Goal: Transaction & Acquisition: Purchase product/service

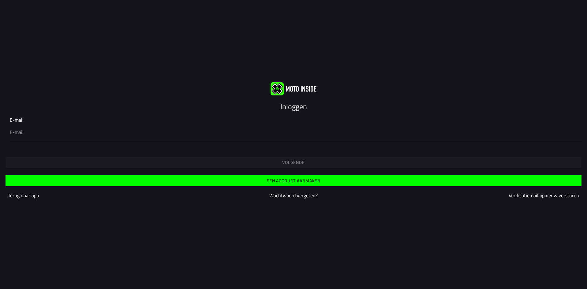
click at [179, 133] on input "email" at bounding box center [293, 131] width 567 height 7
type input "steefweren@gmail.com"
click at [242, 163] on span "Volgende" at bounding box center [293, 162] width 566 height 4
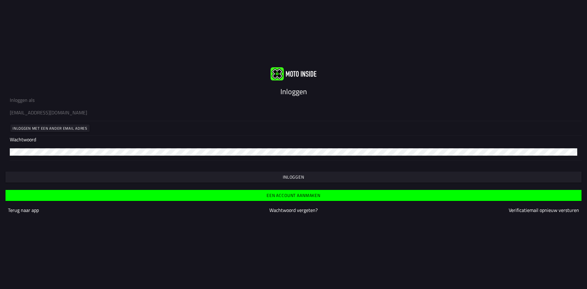
click at [259, 171] on div "Inloggen" at bounding box center [293, 171] width 587 height 22
click at [259, 173] on button "Inloggen" at bounding box center [294, 176] width 576 height 11
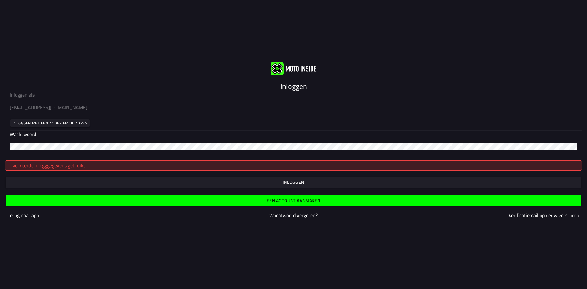
click at [206, 178] on button "button" at bounding box center [294, 182] width 576 height 11
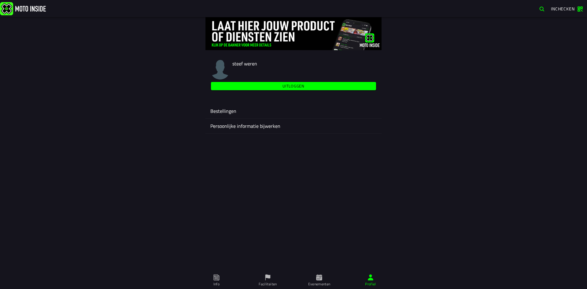
click at [273, 280] on span "Faciliteiten" at bounding box center [268, 280] width 44 height 17
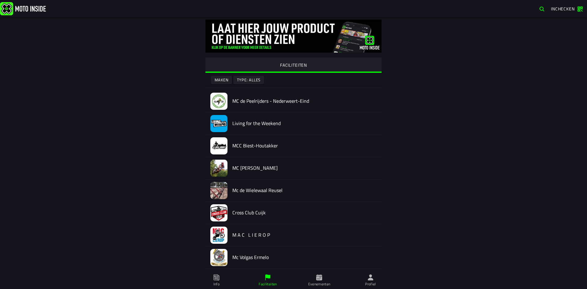
click at [306, 279] on span "Evenementen" at bounding box center [319, 280] width 44 height 17
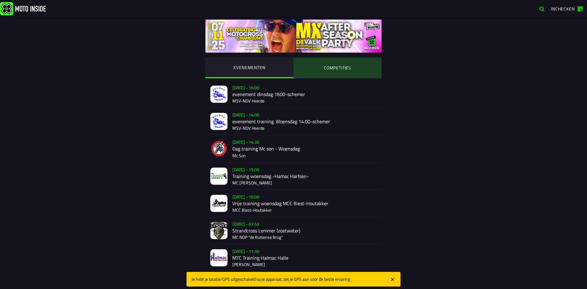
click at [347, 69] on ion-segment-button "COMPETITIES" at bounding box center [337, 67] width 88 height 21
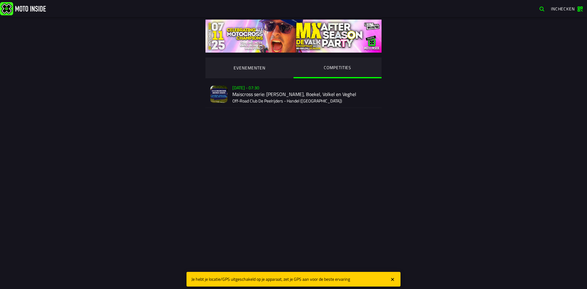
click at [287, 100] on div "Su 2 Nov - 07:30 Maiscross serie: Handel, Boekel, Volkel en Veghel Off-Road Clu…" at bounding box center [304, 94] width 144 height 27
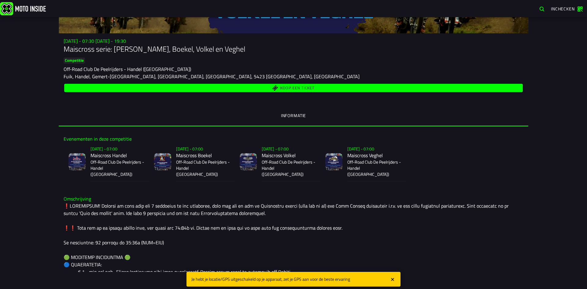
scroll to position [92, 0]
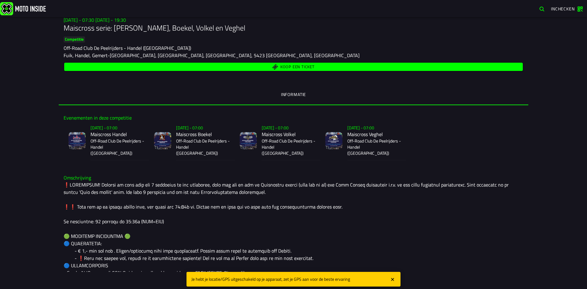
click at [304, 70] on button "Koop een ticket" at bounding box center [293, 67] width 458 height 8
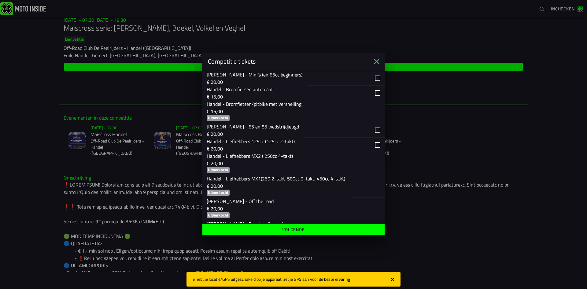
scroll to position [122, 0]
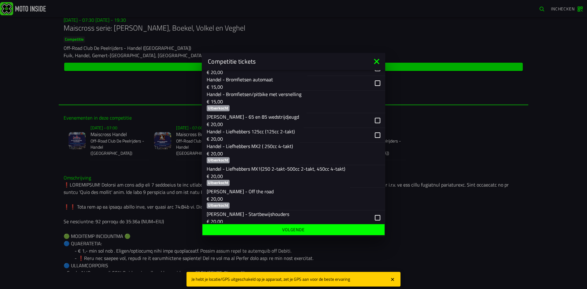
click at [371, 133] on div "button" at bounding box center [342, 135] width 86 height 15
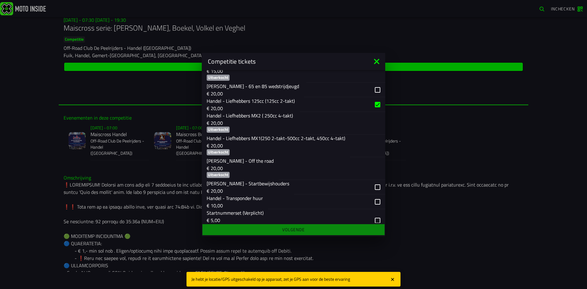
scroll to position [183, 0]
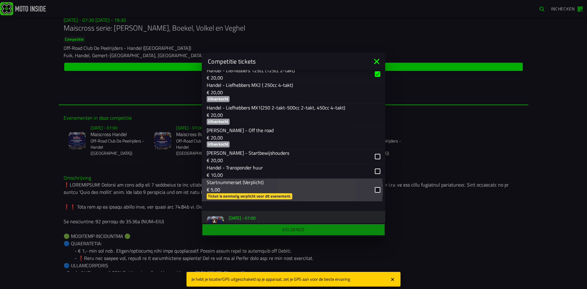
click at [368, 189] on div "button" at bounding box center [341, 189] width 87 height 23
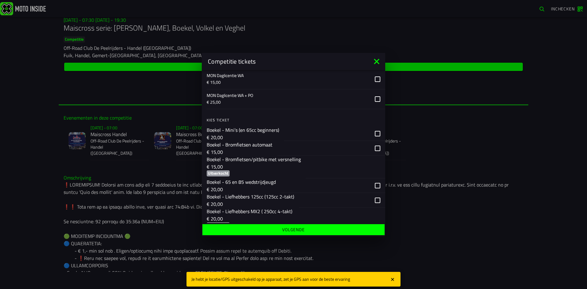
scroll to position [397, 0]
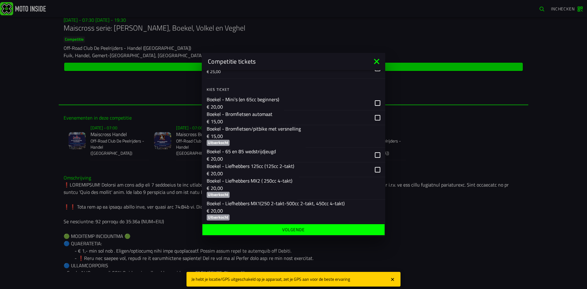
click at [371, 170] on div "button" at bounding box center [342, 169] width 86 height 15
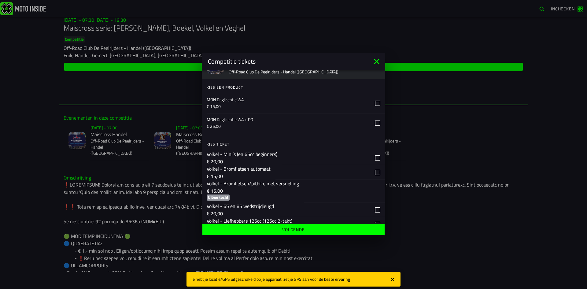
scroll to position [672, 0]
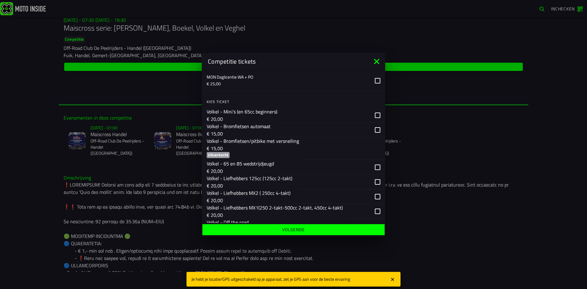
click at [372, 183] on div "button" at bounding box center [341, 181] width 88 height 15
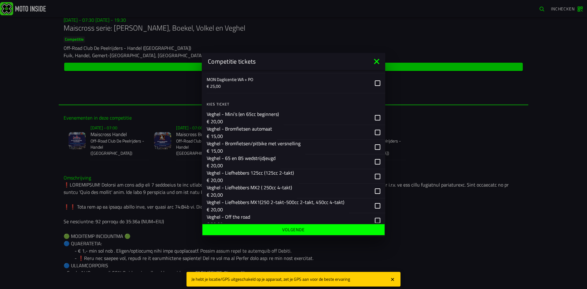
scroll to position [947, 0]
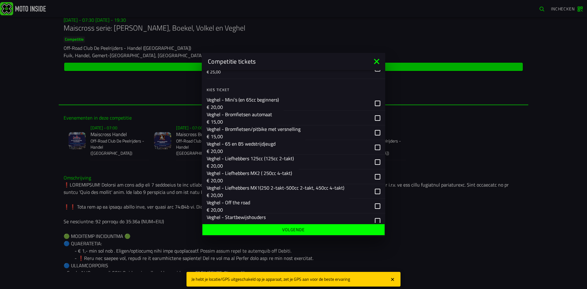
click at [370, 162] on div "button" at bounding box center [342, 161] width 86 height 15
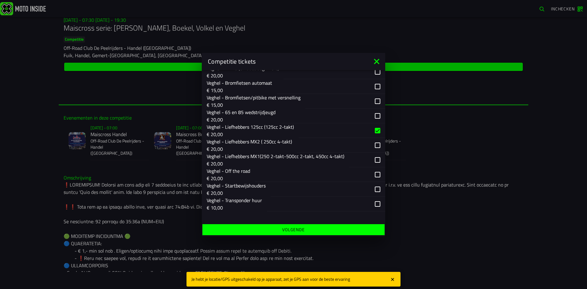
scroll to position [979, 0]
click at [306, 232] on button "Volgende" at bounding box center [293, 229] width 182 height 11
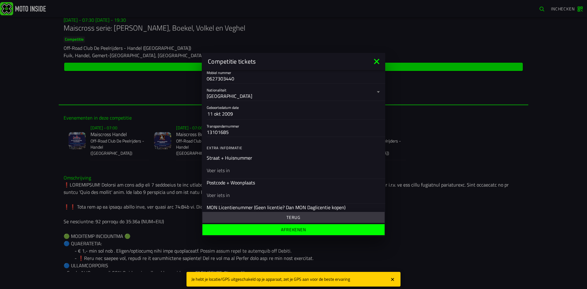
scroll to position [153, 0]
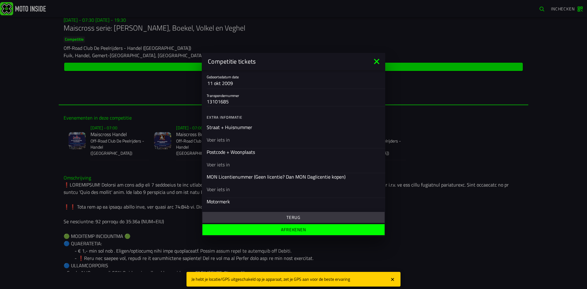
click at [227, 139] on input "text" at bounding box center [294, 139] width 174 height 7
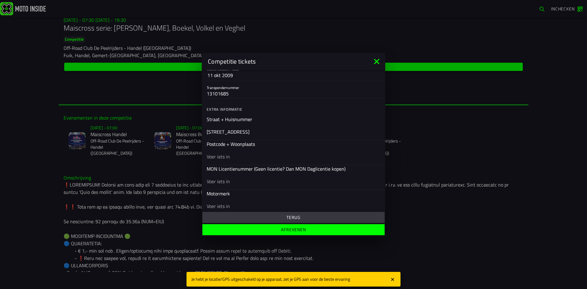
scroll to position [183, 0]
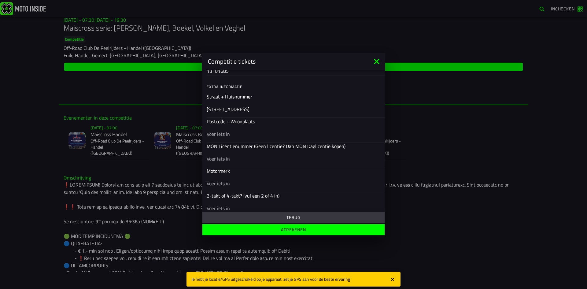
type input "beerseweg 11"
click at [245, 132] on input "text" at bounding box center [294, 133] width 174 height 7
type input "5451NR mill"
click at [255, 164] on div at bounding box center [294, 158] width 174 height 17
click at [255, 162] on input "text" at bounding box center [294, 158] width 174 height 7
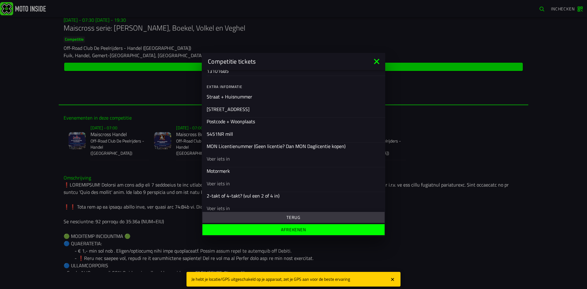
click at [258, 161] on input "text" at bounding box center [294, 158] width 174 height 7
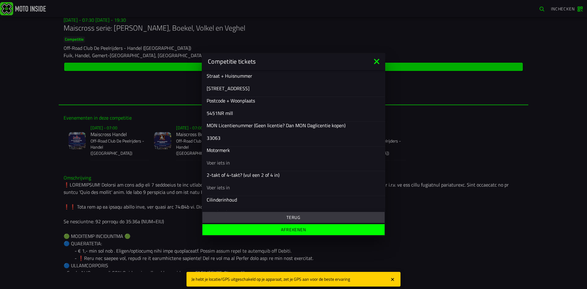
scroll to position [214, 0]
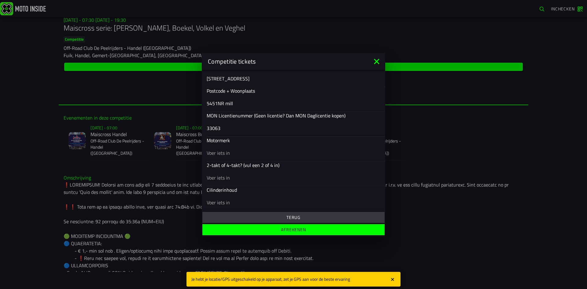
type input "33063"
click at [215, 159] on div at bounding box center [294, 152] width 174 height 17
click at [215, 156] on input "text" at bounding box center [294, 152] width 174 height 7
click at [218, 154] on input "text" at bounding box center [294, 152] width 174 height 7
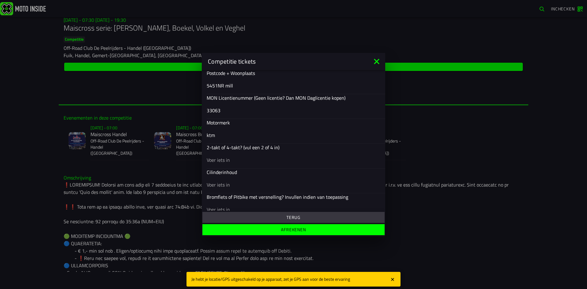
scroll to position [241, 0]
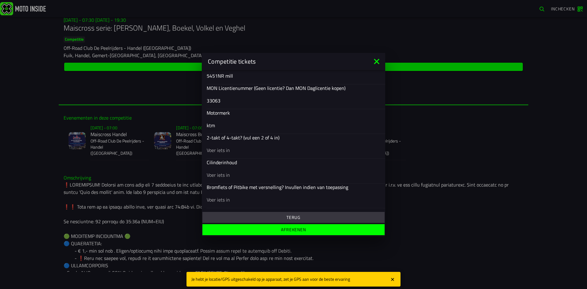
type input "ktm"
drag, startPoint x: 226, startPoint y: 146, endPoint x: 224, endPoint y: 152, distance: 7.0
click at [224, 152] on input "text" at bounding box center [294, 149] width 174 height 7
type input "2"
click at [233, 174] on input "text" at bounding box center [294, 174] width 174 height 7
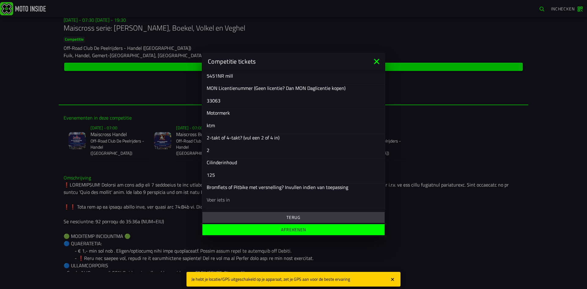
type input "125"
click at [228, 199] on input "text" at bounding box center [294, 199] width 174 height 7
click at [0, 0] on slot "Afrekenen" at bounding box center [0, 0] width 0 height 0
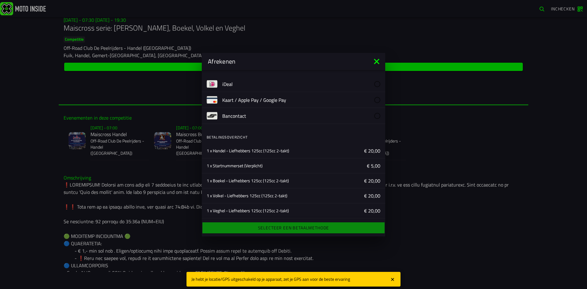
scroll to position [0, 0]
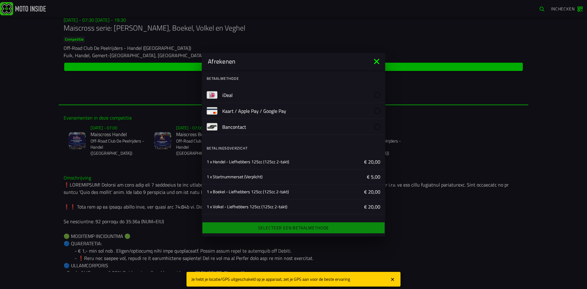
click at [253, 93] on label "iDeal" at bounding box center [301, 95] width 158 height 16
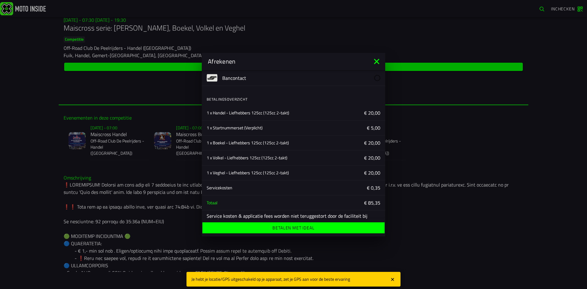
scroll to position [59, 0]
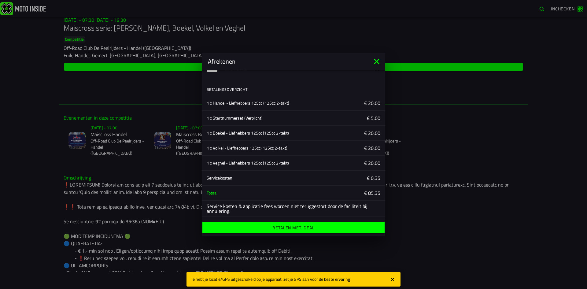
click at [336, 226] on span "Betalen met iDeal" at bounding box center [293, 228] width 173 height 4
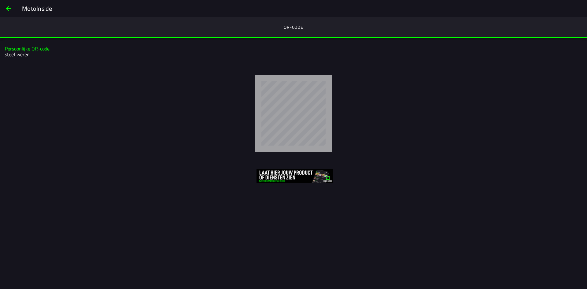
click at [16, 57] on h2 "steef weren" at bounding box center [292, 55] width 575 height 6
click at [9, 8] on span "back" at bounding box center [8, 8] width 7 height 15
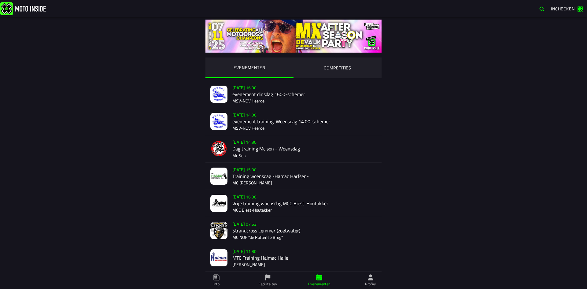
click at [325, 75] on ion-segment-button "COMPETITIES" at bounding box center [337, 67] width 88 height 21
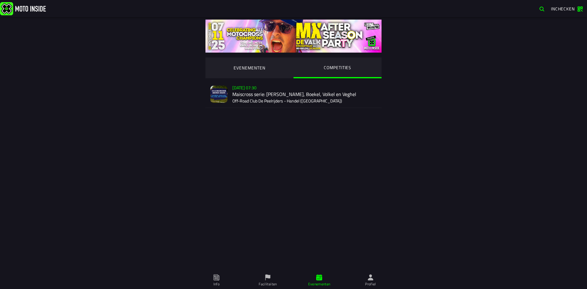
click at [281, 99] on div "Su 2 Nov - 07:30 Maiscross serie: Handel, Boekel, Volkel en Veghel Off-Road Clu…" at bounding box center [304, 94] width 144 height 27
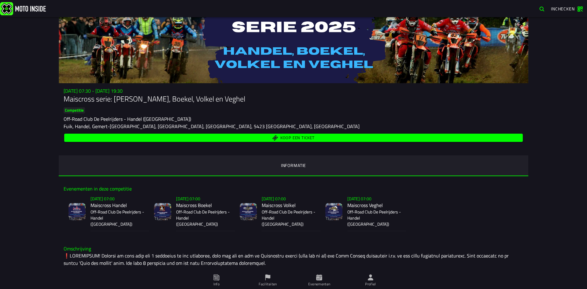
scroll to position [31, 0]
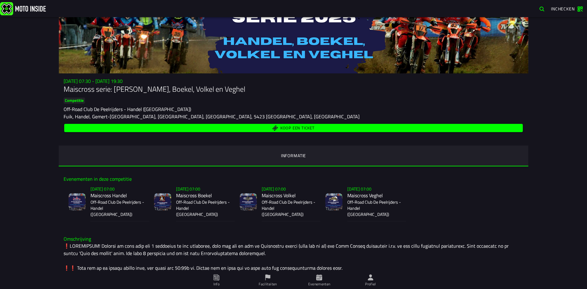
click at [292, 128] on span "Koop een ticket" at bounding box center [297, 128] width 34 height 4
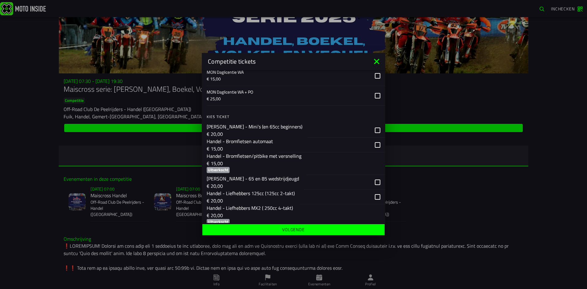
scroll to position [61, 0]
click at [302, 160] on button "Handel - Bromfietsen/pitbike met versnelling € 15,00 Uitverkocht" at bounding box center [293, 163] width 183 height 23
click at [283, 163] on p "€ 15,00" at bounding box center [254, 162] width 95 height 7
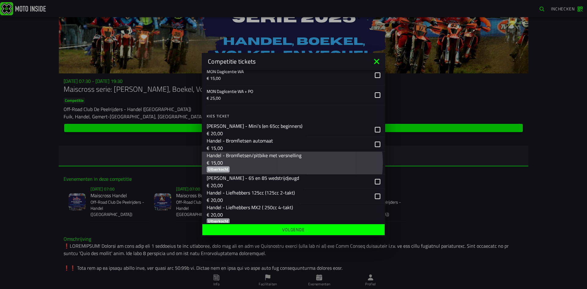
click at [283, 163] on p "€ 15,00" at bounding box center [254, 162] width 95 height 7
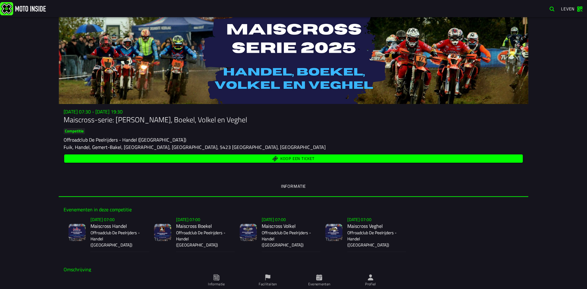
click at [313, 156] on span "Koop een ticket" at bounding box center [293, 159] width 451 height 6
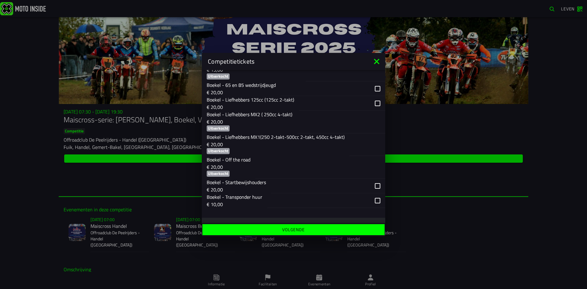
scroll to position [458, 0]
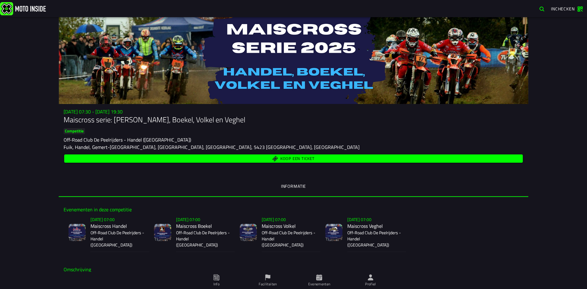
click at [308, 163] on div "Koop een ticket" at bounding box center [294, 158] width 460 height 11
click at [307, 162] on button "Koop een ticket" at bounding box center [293, 158] width 458 height 8
click at [268, 154] on ion-button "Koop een ticket" at bounding box center [293, 158] width 458 height 8
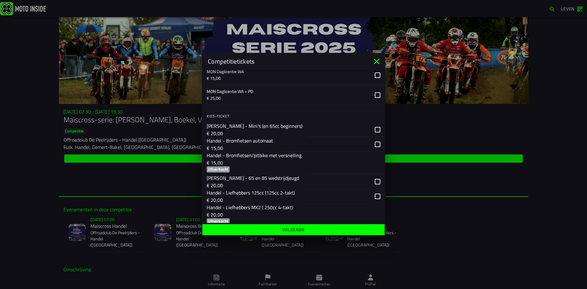
scroll to position [92, 0]
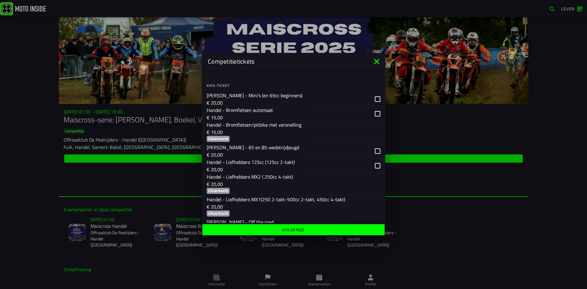
click at [278, 132] on p "€ 15,00" at bounding box center [254, 131] width 95 height 7
click at [377, 57] on icon at bounding box center [377, 62] width 10 height 10
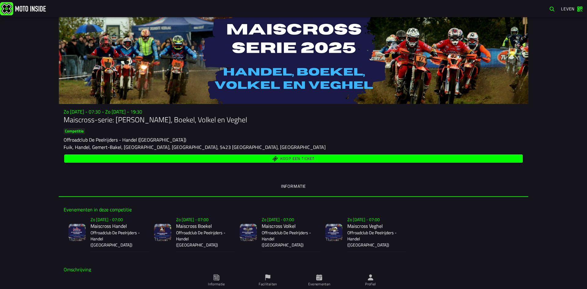
click at [302, 161] on font "Koop een ticket" at bounding box center [297, 158] width 34 height 6
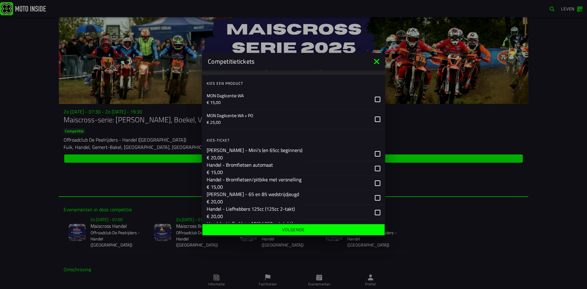
scroll to position [61, 0]
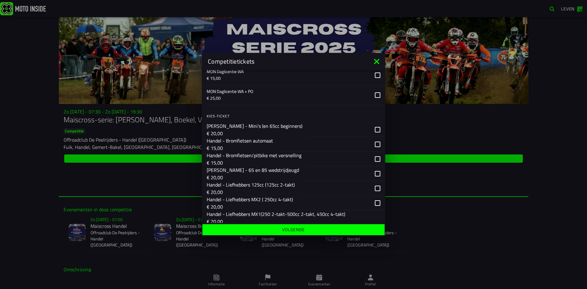
click at [259, 160] on p "€ 15,00" at bounding box center [254, 162] width 95 height 7
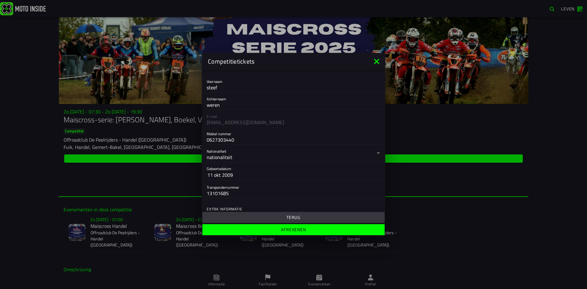
click at [287, 220] on font "Terug" at bounding box center [293, 217] width 14 height 6
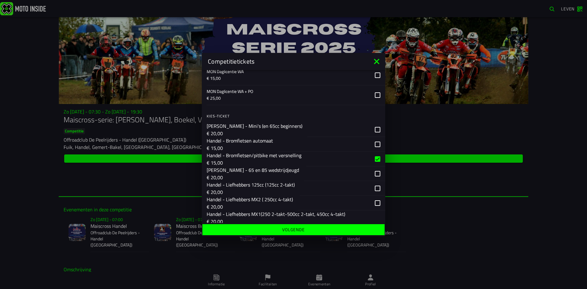
click at [281, 228] on span "Volgende" at bounding box center [293, 229] width 173 height 4
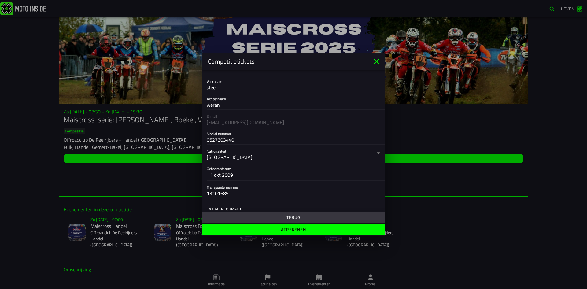
click at [378, 63] on icon at bounding box center [376, 61] width 5 height 5
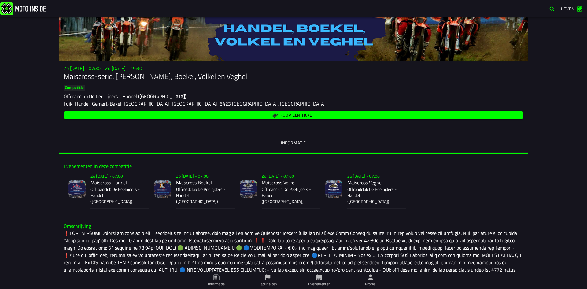
scroll to position [0, 0]
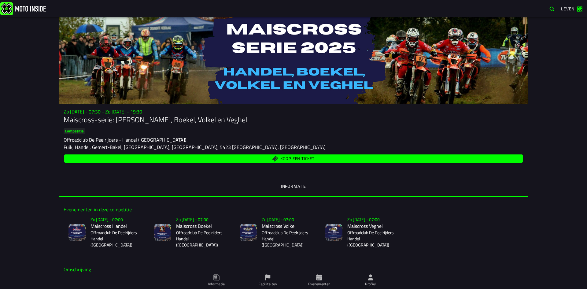
click at [374, 279] on span "Profiel" at bounding box center [370, 280] width 44 height 17
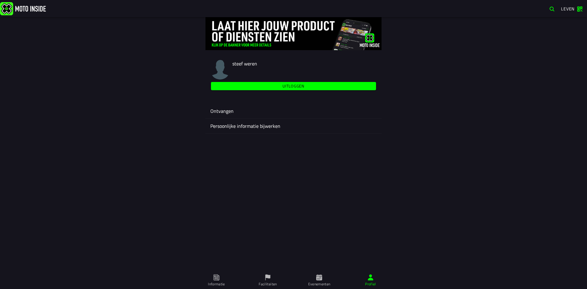
click at [284, 82] on button "Uitloggen" at bounding box center [293, 86] width 165 height 8
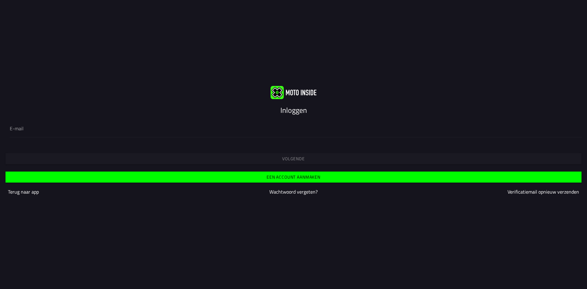
click at [209, 122] on ion-input "E-mail" at bounding box center [293, 128] width 567 height 17
drag, startPoint x: 204, startPoint y: 123, endPoint x: 204, endPoint y: 127, distance: 4.3
click at [204, 123] on div at bounding box center [293, 128] width 567 height 17
click at [204, 125] on input "email" at bounding box center [293, 128] width 567 height 7
click at [204, 132] on div at bounding box center [293, 128] width 567 height 17
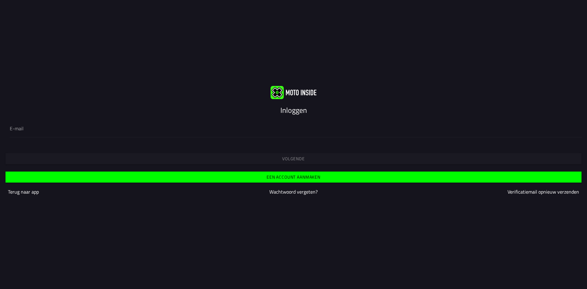
click at [204, 132] on input "email" at bounding box center [293, 128] width 567 height 7
type input "info@lagerhuismill.nl"
click at [241, 160] on span "Volgende" at bounding box center [293, 158] width 566 height 4
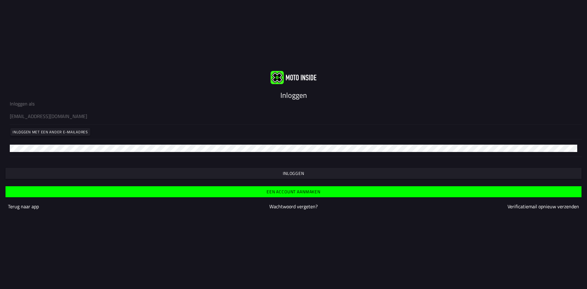
click at [241, 168] on button "Inloggen" at bounding box center [294, 173] width 576 height 11
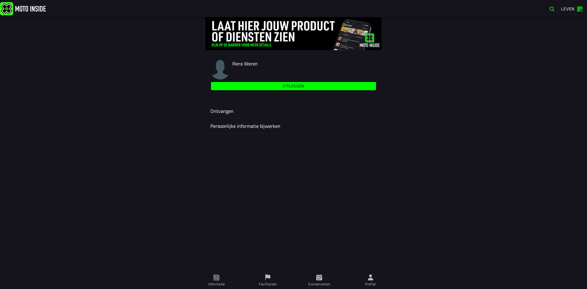
click at [320, 283] on font "Evenementen" at bounding box center [319, 284] width 22 height 6
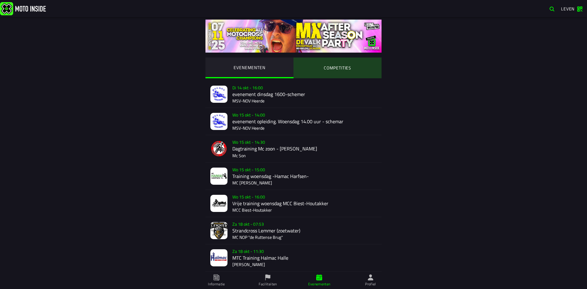
click at [337, 64] on ion-segment-button "COMPETITIES" at bounding box center [337, 67] width 88 height 21
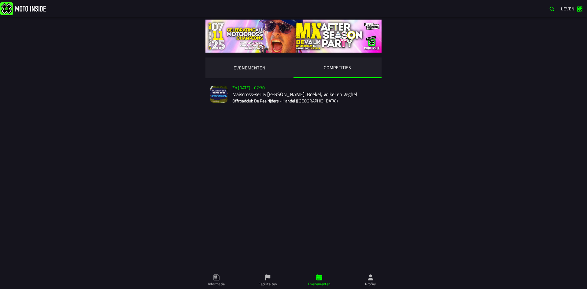
click at [244, 98] on div "Zo 2 nov - 07:30 Maiscross-serie: Händel, Boekel, Volkel en Veghel Offroadclub …" at bounding box center [304, 94] width 144 height 27
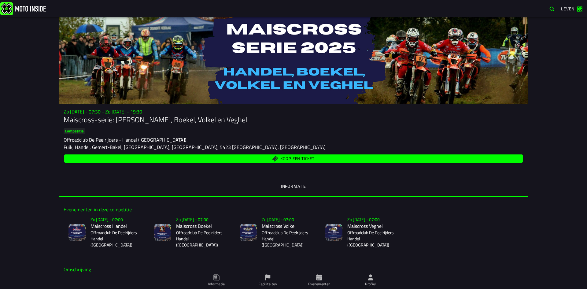
click at [264, 159] on span "Koop een ticket" at bounding box center [293, 159] width 451 height 6
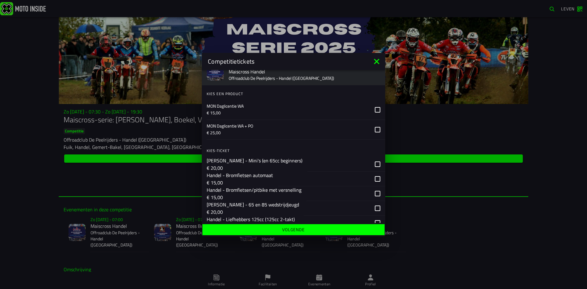
scroll to position [92, 0]
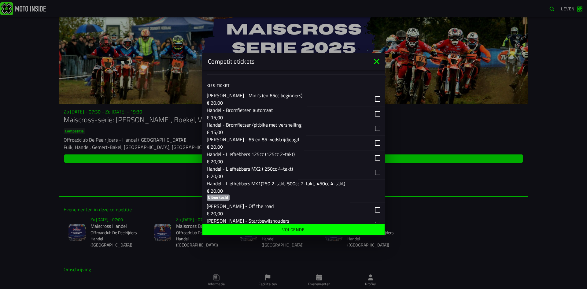
click at [264, 130] on p "€ 15,00" at bounding box center [254, 131] width 95 height 7
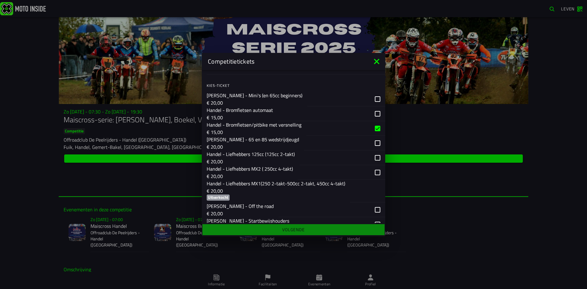
click at [282, 231] on ion-footer "Volgende" at bounding box center [293, 229] width 183 height 13
click at [300, 129] on button "Handel - Bromfietsen/pitbike met versnelling € 15,00" at bounding box center [293, 128] width 183 height 15
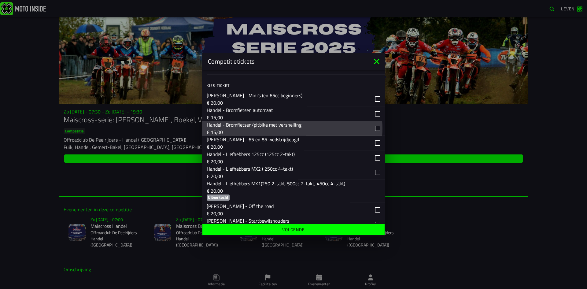
click at [300, 129] on button "Handel - Bromfietsen/pitbike met versnelling € 15,00" at bounding box center [293, 128] width 183 height 15
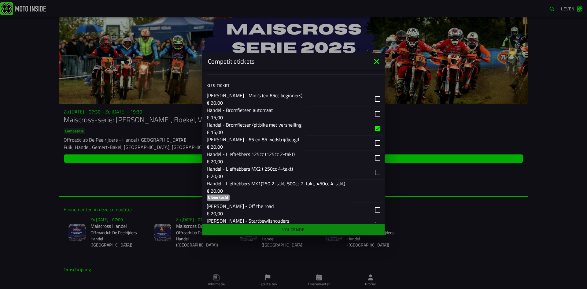
click at [286, 228] on ion-footer "Volgende" at bounding box center [293, 229] width 183 height 13
click at [287, 123] on font "Handel - Bromfietsen/pitbike met versnelling" at bounding box center [254, 124] width 95 height 7
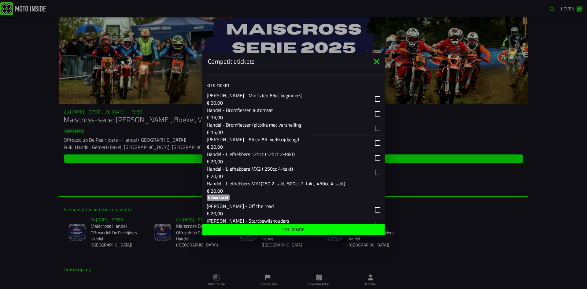
click at [311, 228] on span "Volgende" at bounding box center [293, 229] width 173 height 4
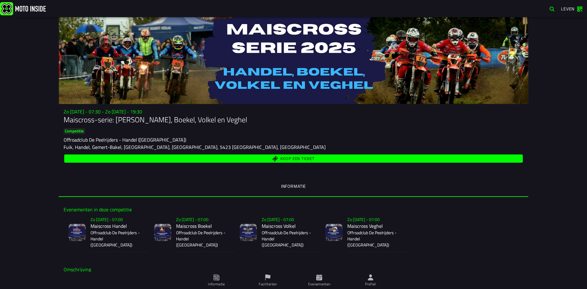
click at [271, 160] on span "Koop een ticket" at bounding box center [293, 159] width 451 height 6
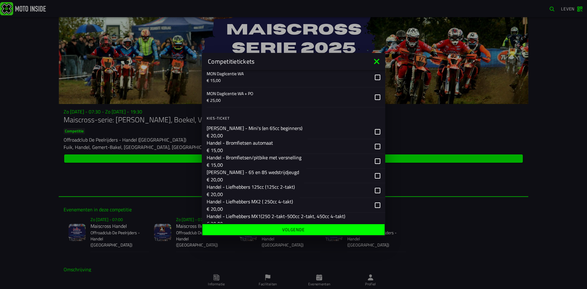
scroll to position [61, 0]
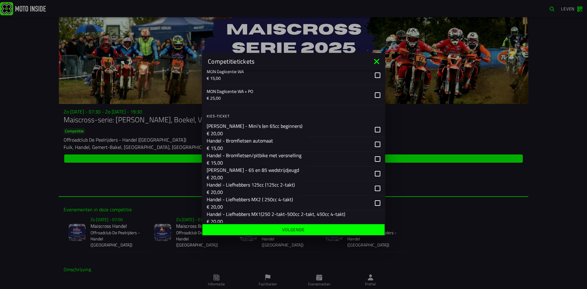
click at [253, 162] on p "€ 15,00" at bounding box center [254, 162] width 95 height 7
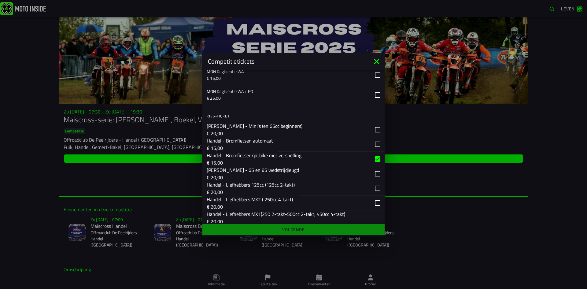
click at [319, 230] on ion-footer "Volgende" at bounding box center [293, 229] width 183 height 13
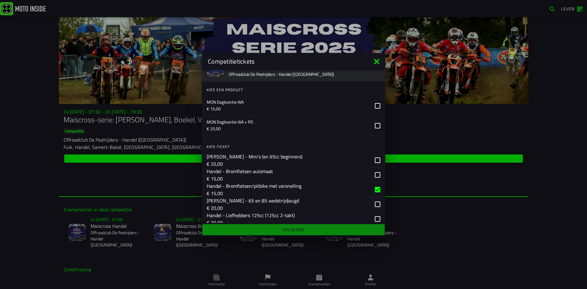
scroll to position [0, 0]
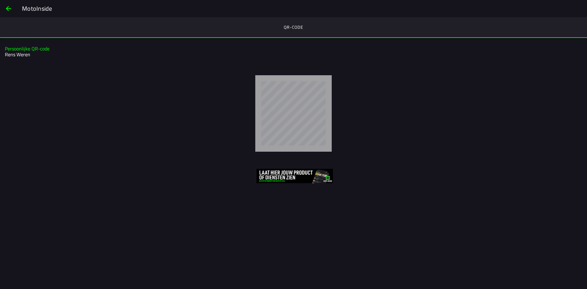
click at [8, 6] on span "back" at bounding box center [8, 8] width 7 height 15
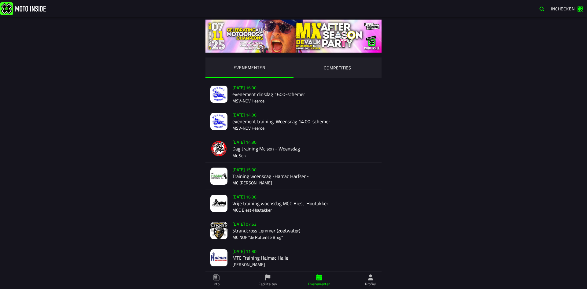
click at [332, 72] on ion-segment-button "COMPETITIES" at bounding box center [337, 67] width 88 height 21
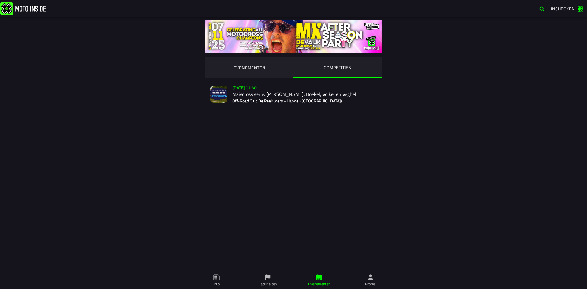
click at [263, 93] on div "[DATE] 07:30 Maiscross serie: Handel, Boekel, Volkel en Veghel Off-Road Club De…" at bounding box center [304, 94] width 144 height 27
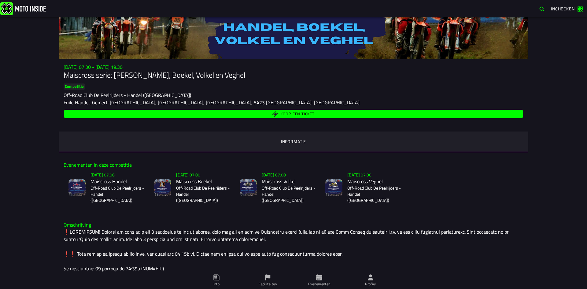
scroll to position [122, 0]
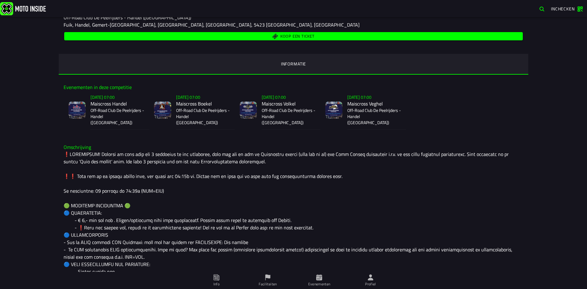
click at [303, 38] on span "Koop een ticket" at bounding box center [297, 36] width 34 height 4
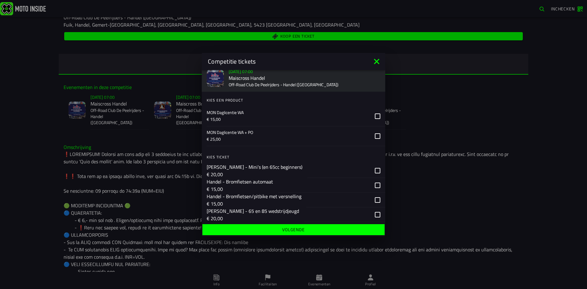
scroll to position [31, 0]
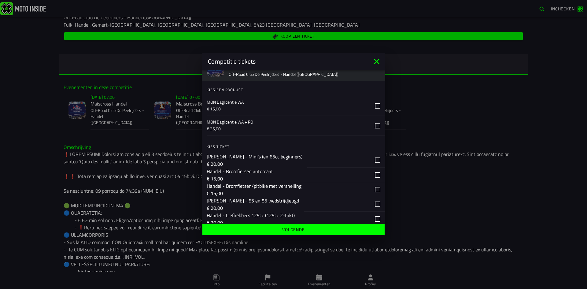
click at [258, 186] on p "Handel - Bromfietsen/pitbike met versnelling" at bounding box center [254, 185] width 95 height 7
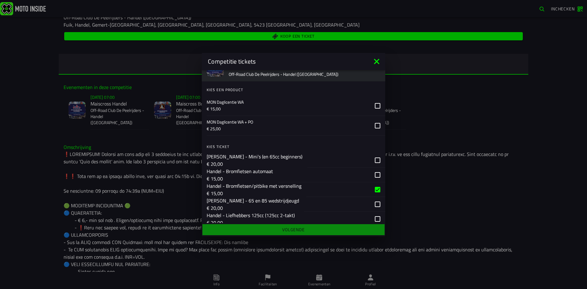
click at [270, 180] on p "€ 15,00" at bounding box center [240, 178] width 66 height 7
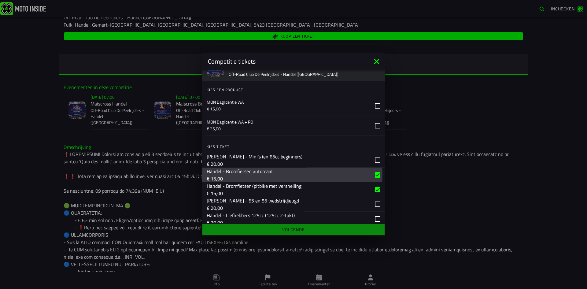
click at [270, 187] on p "Handel - Bromfietsen/pitbike met versnelling" at bounding box center [254, 185] width 95 height 7
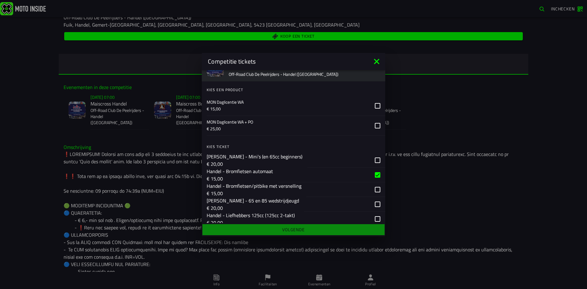
click at [278, 161] on p "€ 20,00" at bounding box center [255, 163] width 96 height 7
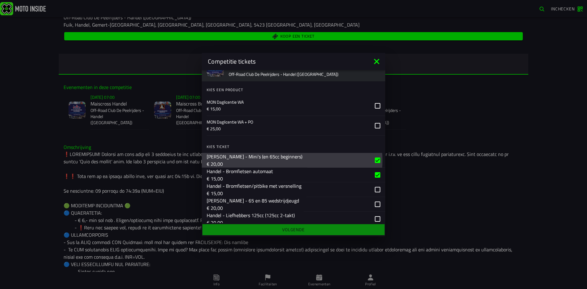
click at [278, 162] on p "€ 20,00" at bounding box center [255, 163] width 96 height 7
click at [281, 173] on div "button" at bounding box center [324, 174] width 92 height 14
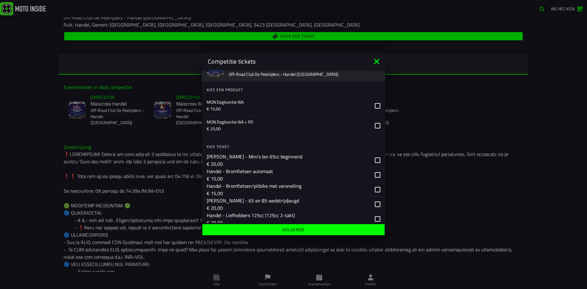
click at [276, 204] on button "[PERSON_NAME] - 65 en 85 wedstrijdjeugd € 20,00" at bounding box center [293, 204] width 183 height 15
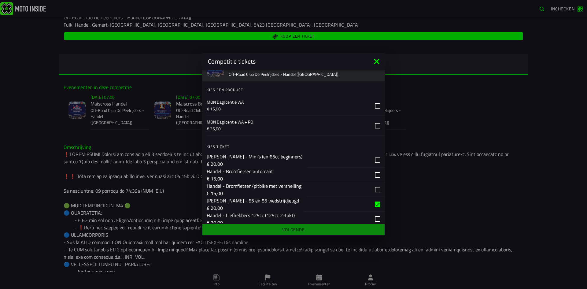
click at [276, 204] on button "[PERSON_NAME] - 65 en 85 wedstrijdjeugd € 20,00" at bounding box center [293, 204] width 183 height 15
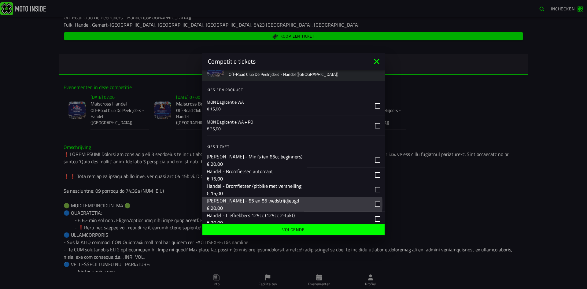
click at [307, 157] on div "button" at bounding box center [338, 160] width 63 height 14
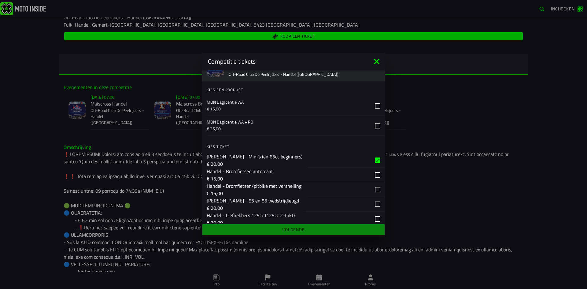
click at [307, 158] on div "button" at bounding box center [338, 160] width 63 height 14
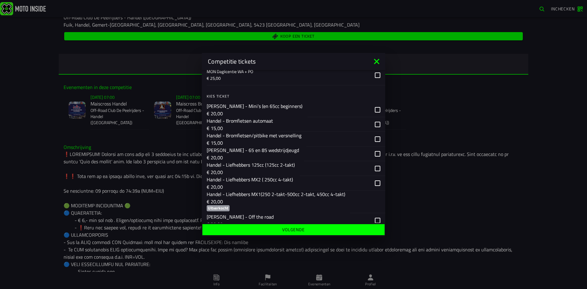
scroll to position [92, 0]
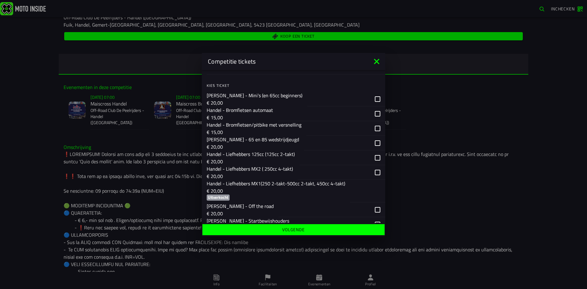
click at [294, 176] on button "Handel - Liefhebbers MX2 ( 250cc 4-takt) € 20,00" at bounding box center [293, 172] width 183 height 15
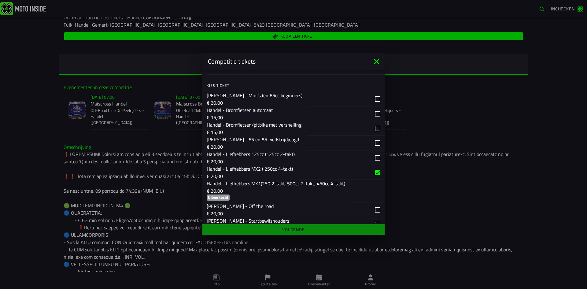
click at [295, 174] on button "Handel - Liefhebbers MX2 ( 250cc 4-takt) € 20,00" at bounding box center [293, 172] width 183 height 15
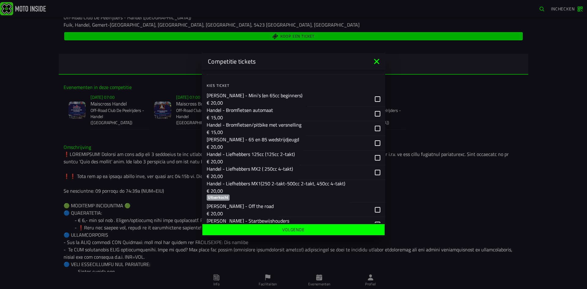
click at [293, 188] on p "€ 20,00" at bounding box center [276, 190] width 138 height 7
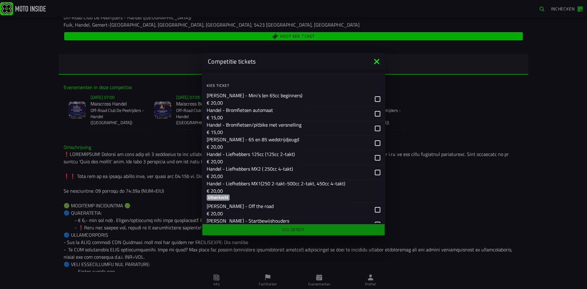
click at [293, 188] on p "€ 20,00" at bounding box center [276, 190] width 138 height 7
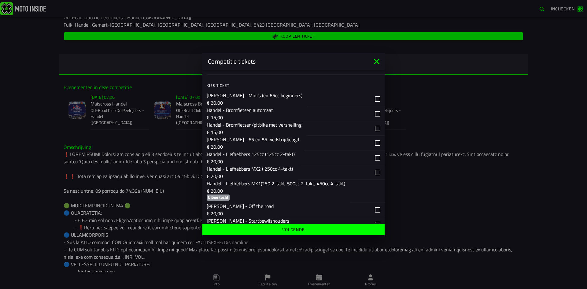
scroll to position [122, 0]
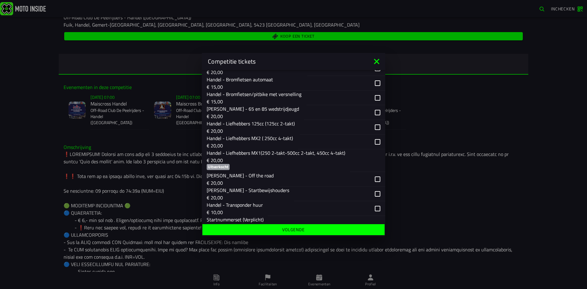
click at [279, 179] on div "button" at bounding box center [323, 179] width 91 height 14
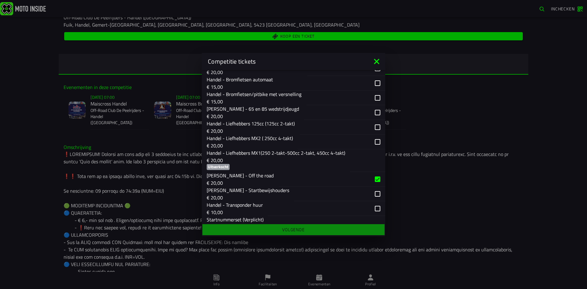
click at [279, 179] on div "button" at bounding box center [323, 179] width 91 height 14
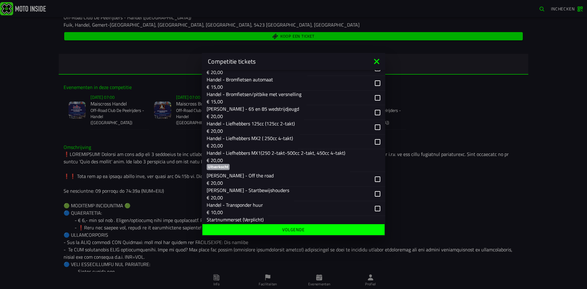
click at [304, 111] on div "button" at bounding box center [337, 112] width 66 height 14
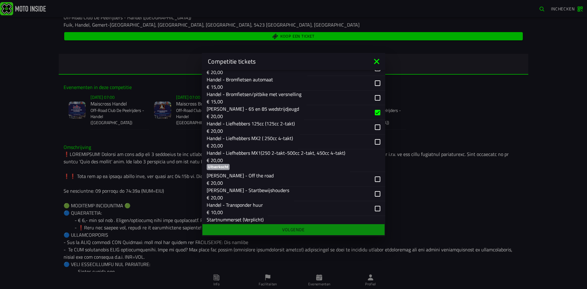
click at [304, 111] on div "button" at bounding box center [337, 112] width 66 height 14
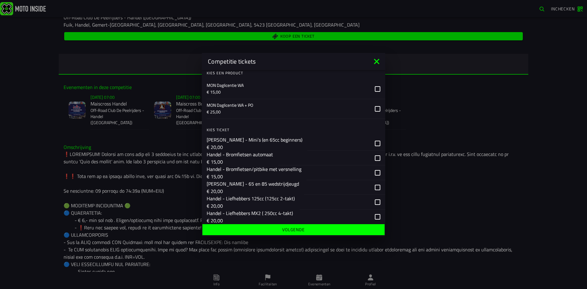
scroll to position [0, 0]
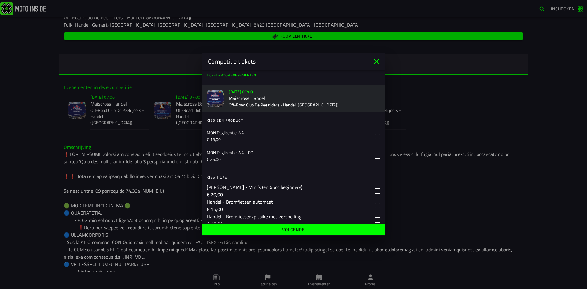
click at [278, 131] on p "MON Daglicentie WA" at bounding box center [288, 133] width 163 height 6
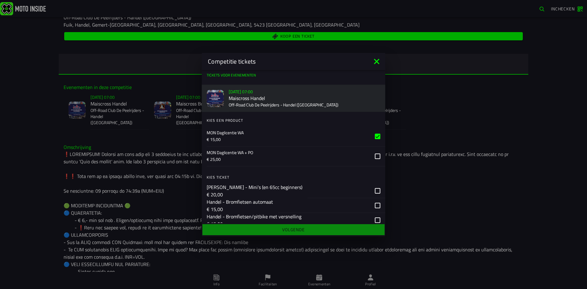
click at [279, 135] on p "MON Daglicentie WA" at bounding box center [288, 133] width 163 height 6
click at [277, 152] on p "MON Daglicentie WA + PO" at bounding box center [288, 152] width 163 height 6
click at [276, 157] on p "€ 25,00" at bounding box center [288, 159] width 163 height 6
click at [290, 132] on p "MON Daglicentie WA" at bounding box center [288, 133] width 163 height 6
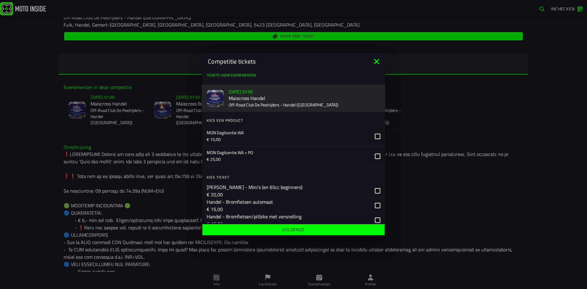
click at [288, 136] on ion-label "MON Daglicentie WA € 15,00" at bounding box center [288, 136] width 163 height 13
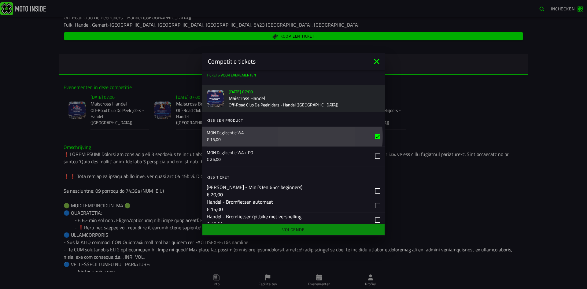
click at [288, 136] on ion-label "MON Daglicentie WA € 15,00" at bounding box center [288, 136] width 163 height 13
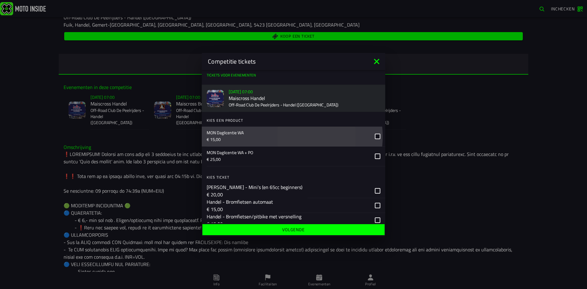
click at [288, 155] on p "MON Daglicentie WA + PO" at bounding box center [288, 152] width 163 height 6
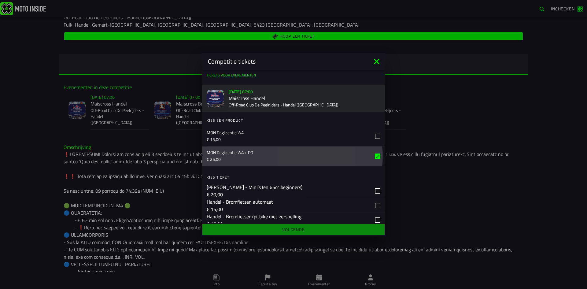
click at [288, 155] on p "MON Daglicentie WA + PO" at bounding box center [288, 152] width 163 height 6
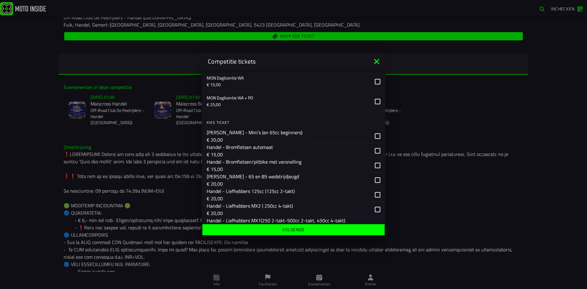
scroll to position [61, 0]
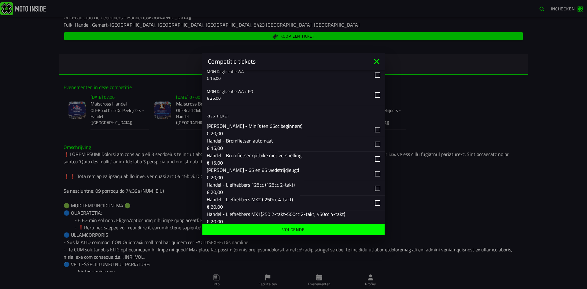
click at [317, 161] on div "button" at bounding box center [338, 159] width 64 height 14
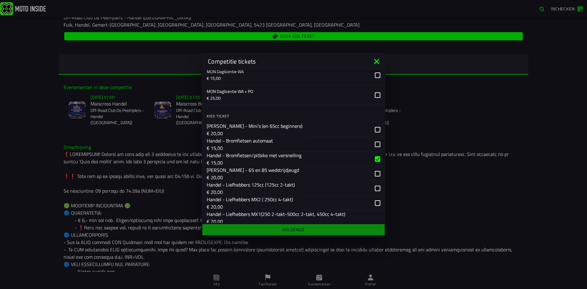
click at [303, 230] on ion-footer "Volgende" at bounding box center [293, 229] width 183 height 13
click at [309, 228] on ion-footer "Volgende" at bounding box center [293, 229] width 183 height 13
click at [354, 160] on div "button" at bounding box center [338, 159] width 64 height 14
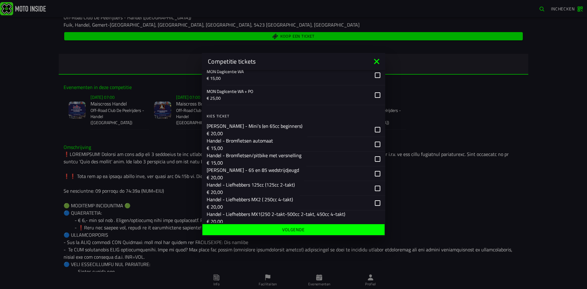
click at [291, 188] on p "Handel - Liefhebbers 125cc (125cc 2-takt)" at bounding box center [251, 184] width 88 height 7
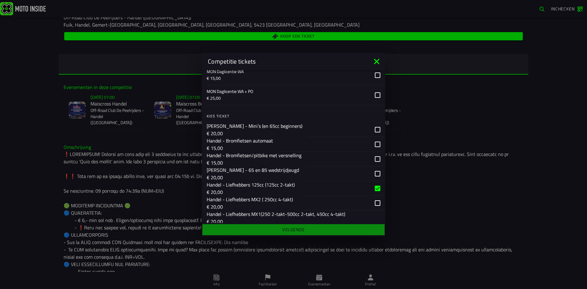
click at [289, 229] on ion-footer "Volgende" at bounding box center [293, 229] width 183 height 13
click at [285, 181] on p "Handel - Liefhebbers 125cc (125cc 2-takt)" at bounding box center [251, 184] width 88 height 7
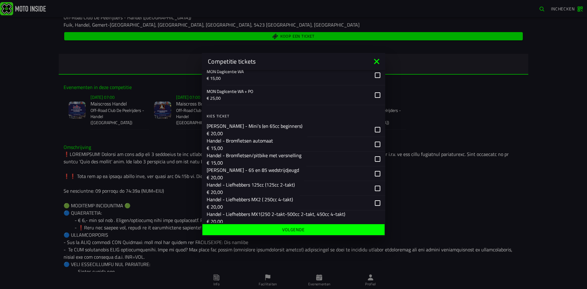
click at [265, 158] on p "Handel - Bromfietsen/pitbike met versnelling" at bounding box center [254, 155] width 95 height 7
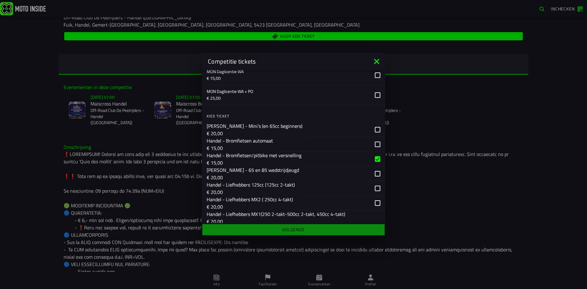
click at [267, 158] on p "Handel - Bromfietsen/pitbike met versnelling" at bounding box center [254, 155] width 95 height 7
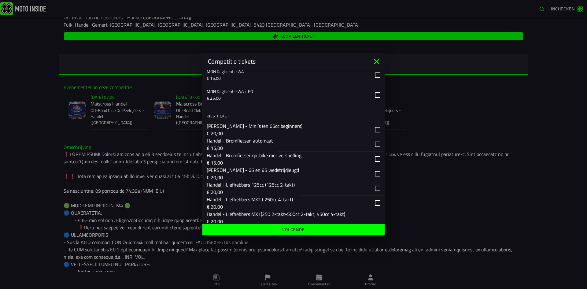
click at [376, 61] on icon at bounding box center [376, 61] width 5 height 5
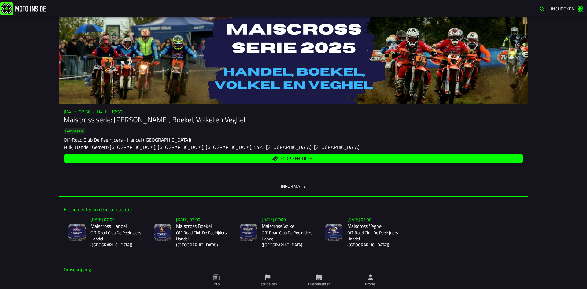
click at [248, 151] on div "Su 2 Nov - 07:30 - Su 23 Nov - 19:30 Maiscross serie: Handel, Boekel, Volkel en…" at bounding box center [293, 136] width 469 height 55
click at [248, 154] on div "Koop een ticket" at bounding box center [294, 158] width 460 height 11
click at [248, 158] on span "Koop een ticket" at bounding box center [293, 159] width 451 height 6
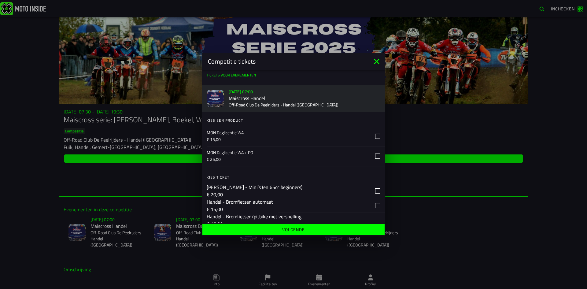
scroll to position [92, 0]
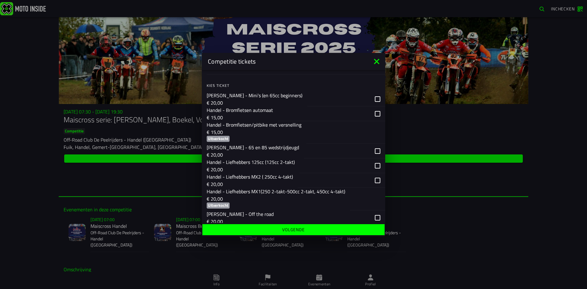
click at [257, 132] on p "€ 15,00" at bounding box center [254, 131] width 95 height 7
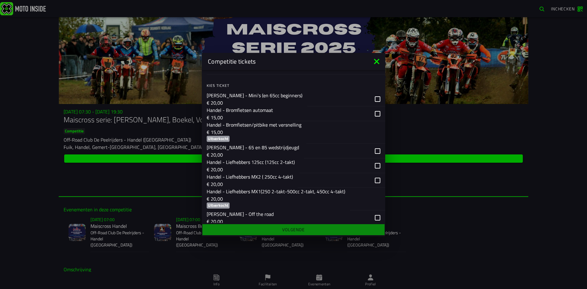
click at [275, 229] on ion-footer "Volgende" at bounding box center [293, 229] width 183 height 13
click at [269, 138] on div "Handel - Bromfietsen/pitbike met versnelling € 15,00 Uitverkocht" at bounding box center [254, 132] width 95 height 23
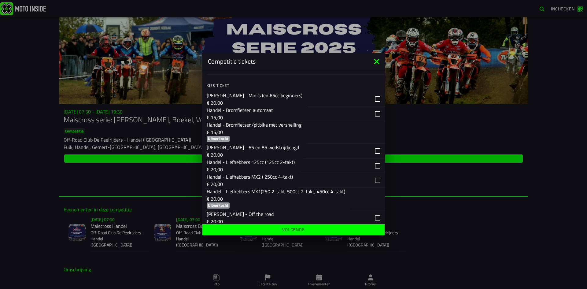
click at [378, 62] on icon at bounding box center [376, 61] width 5 height 5
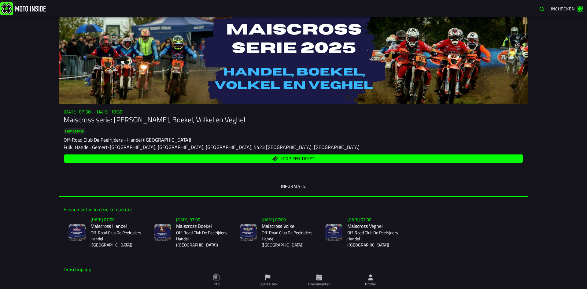
click at [280, 160] on span "Koop een ticket" at bounding box center [297, 158] width 34 height 4
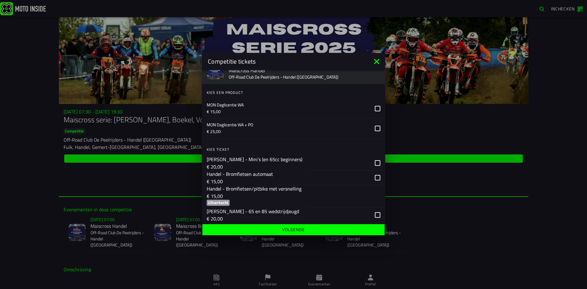
scroll to position [61, 0]
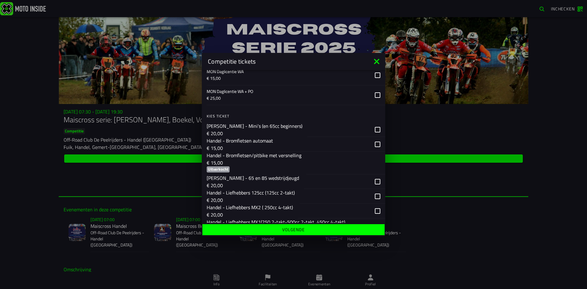
click at [274, 166] on div "Handel - Bromfietsen/pitbike met versnelling € 15,00 Uitverkocht" at bounding box center [254, 163] width 95 height 23
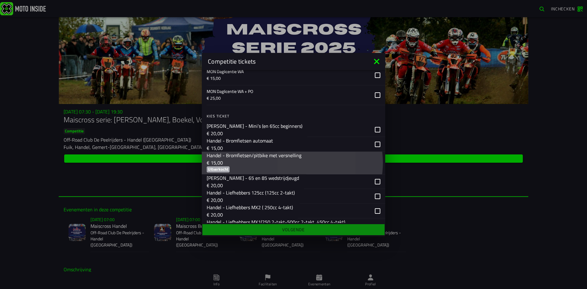
click at [274, 166] on p "€ 15,00" at bounding box center [254, 162] width 95 height 7
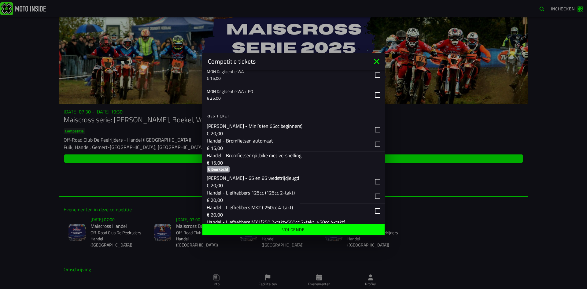
click at [375, 61] on icon at bounding box center [377, 62] width 10 height 10
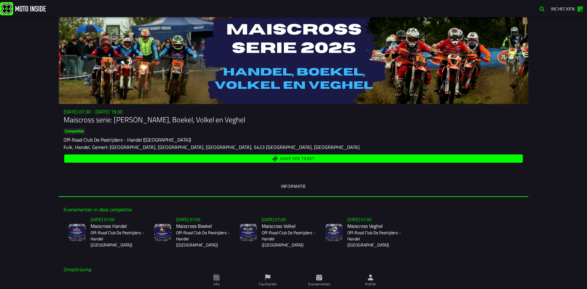
click at [294, 160] on span "Koop een ticket" at bounding box center [297, 158] width 34 height 4
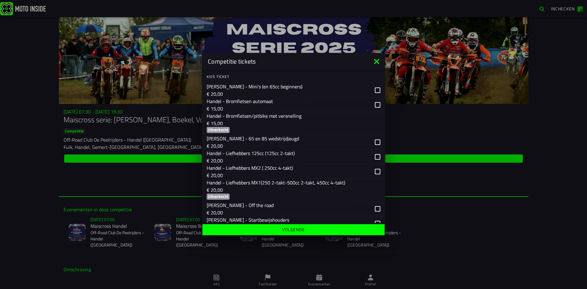
scroll to position [92, 0]
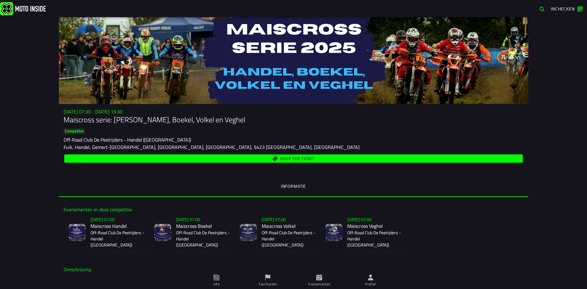
click at [244, 158] on span "Koop een ticket" at bounding box center [293, 159] width 451 height 6
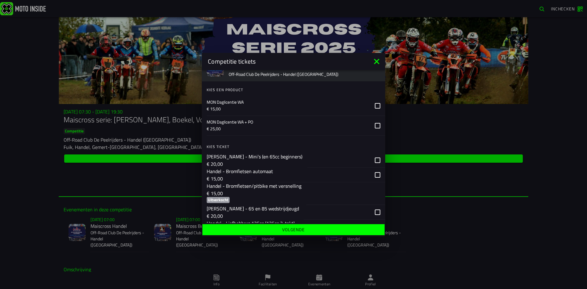
scroll to position [61, 0]
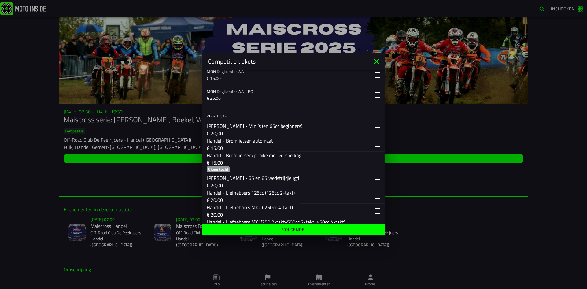
click at [261, 161] on p "€ 15,00" at bounding box center [254, 162] width 95 height 7
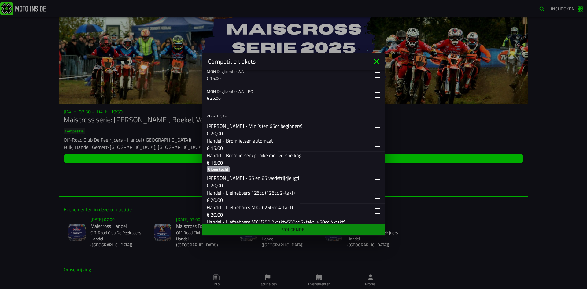
click at [261, 165] on p "€ 15,00" at bounding box center [254, 162] width 95 height 7
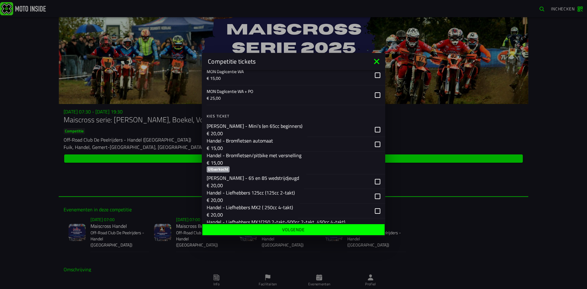
click at [378, 60] on icon at bounding box center [376, 61] width 5 height 5
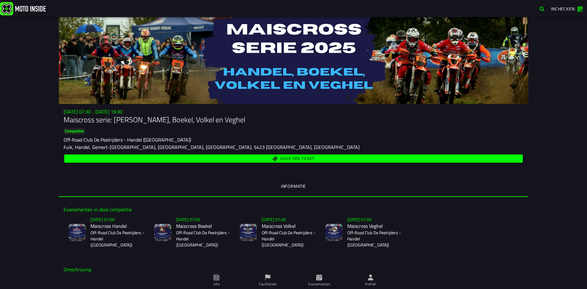
click at [326, 161] on span "Koop een ticket" at bounding box center [293, 159] width 451 height 6
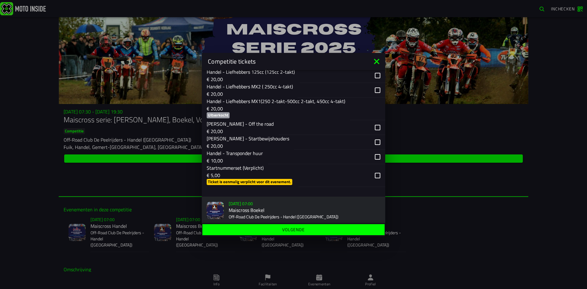
scroll to position [214, 0]
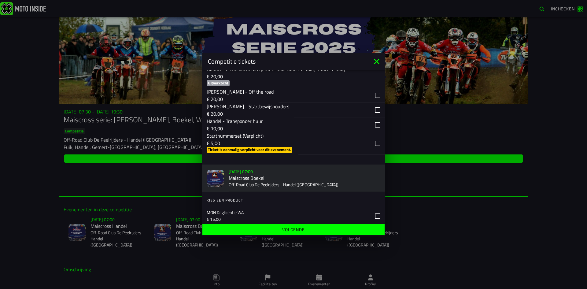
click at [376, 60] on icon at bounding box center [377, 62] width 10 height 10
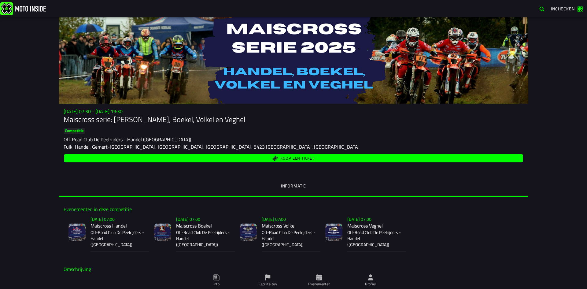
scroll to position [0, 0]
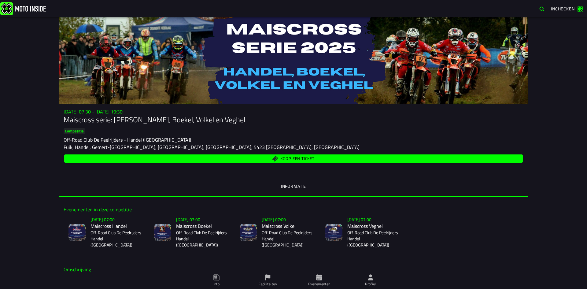
click at [318, 164] on div "[DATE] 07:30 - [DATE] 19:30 Maiscross serie: Handel, Boekel, Volkel en Veghel C…" at bounding box center [293, 153] width 469 height 88
click at [318, 157] on span "Koop een ticket" at bounding box center [293, 159] width 451 height 6
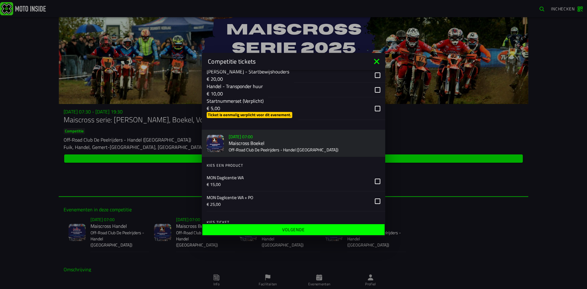
scroll to position [214, 0]
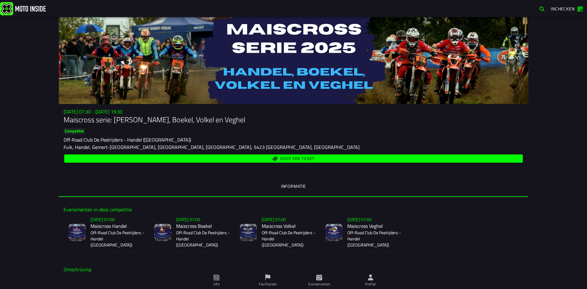
click at [301, 155] on button "Koop een ticket" at bounding box center [293, 158] width 458 height 8
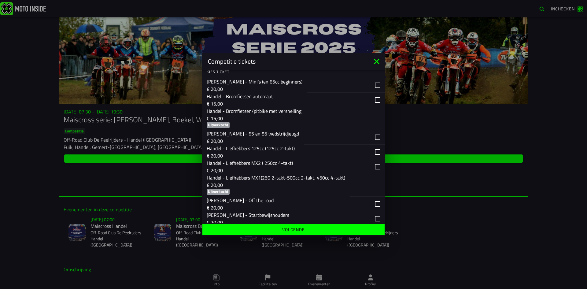
scroll to position [92, 0]
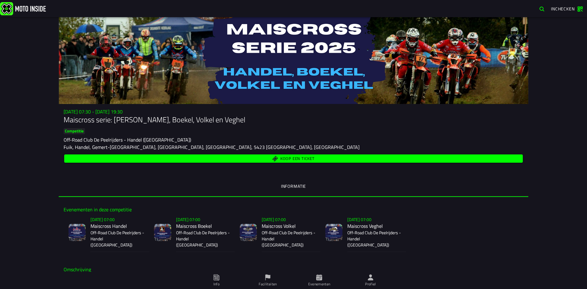
click at [292, 160] on span "Koop een ticket" at bounding box center [297, 158] width 34 height 4
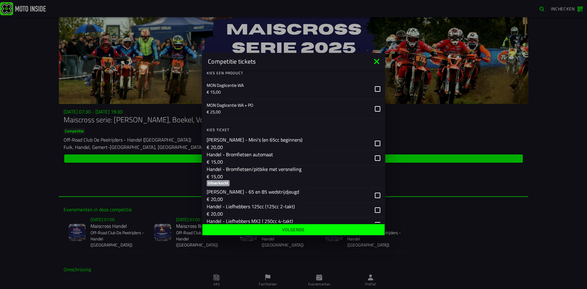
scroll to position [61, 0]
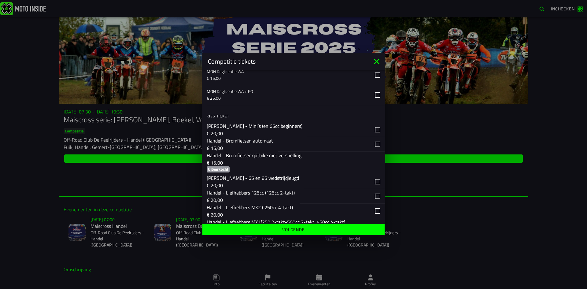
click at [318, 155] on div "button" at bounding box center [343, 163] width 74 height 22
click at [330, 160] on div "button" at bounding box center [343, 163] width 74 height 22
click at [341, 143] on div "button" at bounding box center [324, 144] width 92 height 14
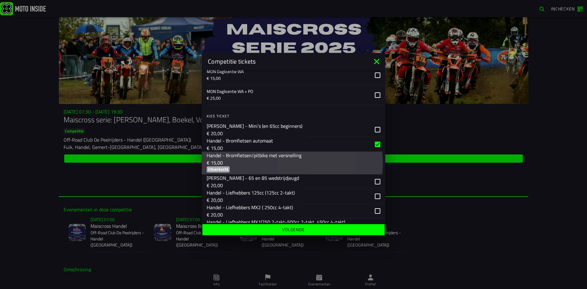
click at [329, 165] on div "button" at bounding box center [343, 163] width 74 height 22
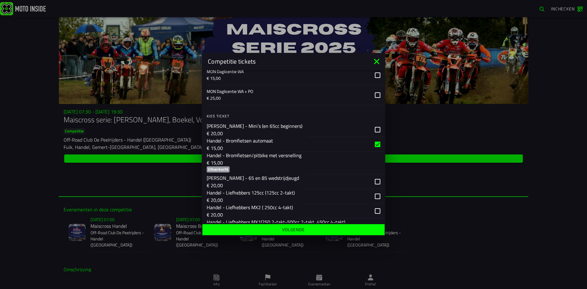
click at [347, 145] on div "button" at bounding box center [324, 144] width 92 height 14
click at [380, 62] on icon at bounding box center [377, 62] width 10 height 10
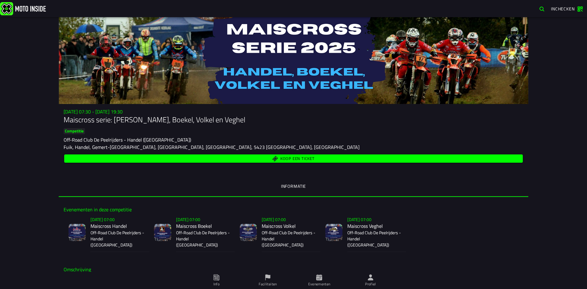
click at [382, 280] on span "Profiel" at bounding box center [370, 280] width 44 height 17
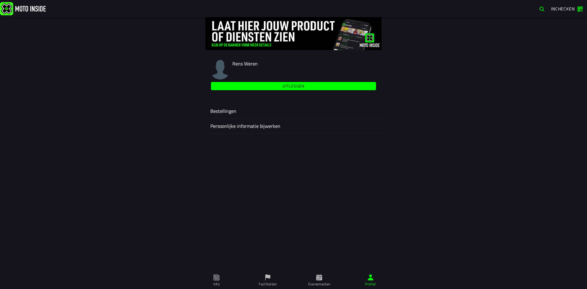
click at [278, 283] on span "Faciliteiten" at bounding box center [268, 280] width 44 height 17
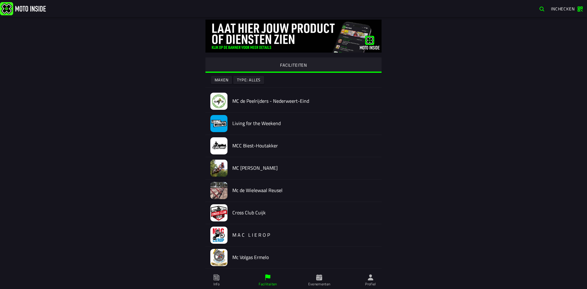
click at [327, 277] on span "Evenementen" at bounding box center [319, 280] width 44 height 17
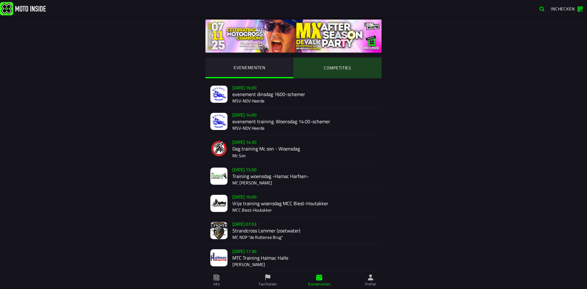
click at [324, 70] on ion-segment-button "COMPETITIES" at bounding box center [337, 67] width 88 height 21
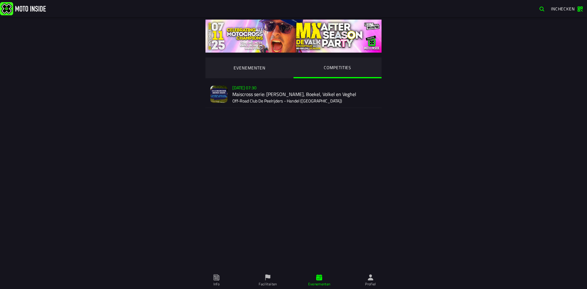
click at [273, 94] on div "Su 2 Nov - 07:30 Maiscross serie: Handel, Boekel, Volkel en Veghel Off-Road Clu…" at bounding box center [304, 94] width 144 height 27
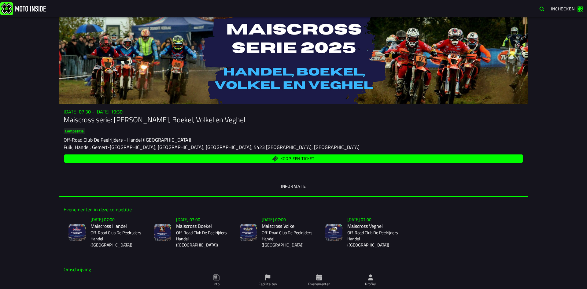
click at [265, 159] on span "Koop een ticket" at bounding box center [293, 159] width 451 height 6
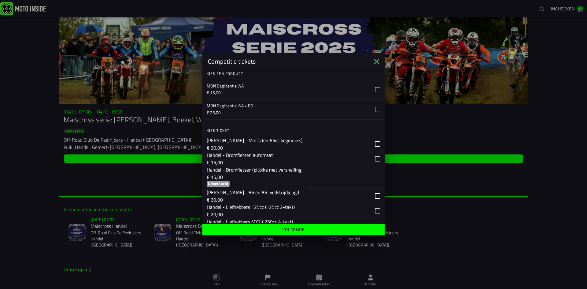
scroll to position [61, 0]
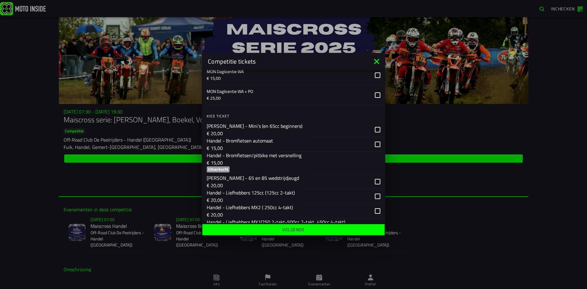
click at [271, 165] on p "€ 15,00" at bounding box center [254, 162] width 95 height 7
click at [374, 63] on icon at bounding box center [377, 62] width 10 height 10
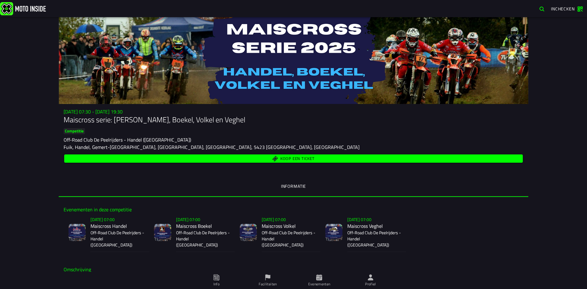
drag, startPoint x: 363, startPoint y: 75, endPoint x: 309, endPoint y: 64, distance: 55.5
click at [361, 77] on div at bounding box center [293, 60] width 469 height 87
click at [241, 160] on span "Koop een ticket" at bounding box center [293, 159] width 451 height 6
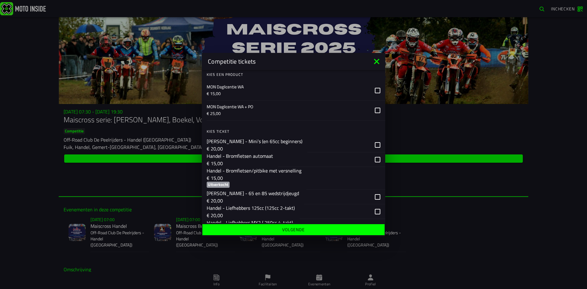
scroll to position [61, 0]
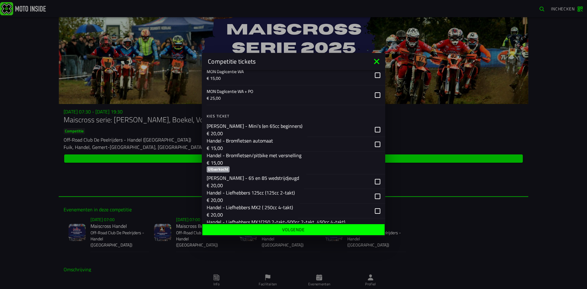
click at [378, 60] on icon at bounding box center [376, 61] width 5 height 5
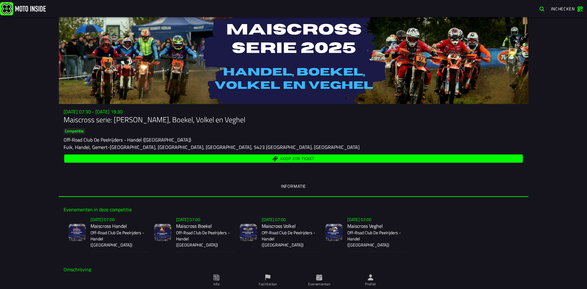
click at [352, 160] on span "Koop een ticket" at bounding box center [293, 159] width 451 height 6
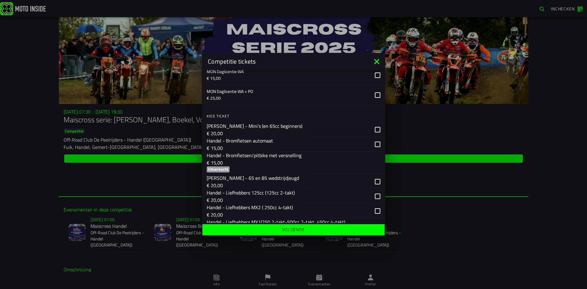
click at [378, 63] on icon at bounding box center [376, 61] width 5 height 5
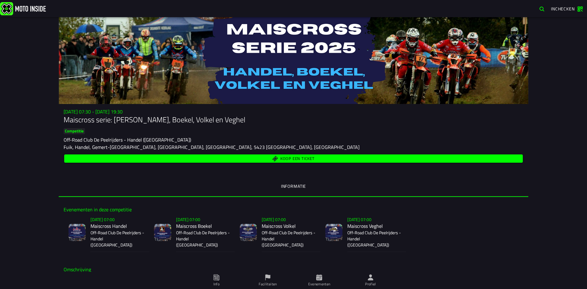
click at [332, 153] on div "Koop een ticket" at bounding box center [294, 158] width 460 height 11
click at [331, 156] on span "Koop een ticket" at bounding box center [293, 159] width 451 height 6
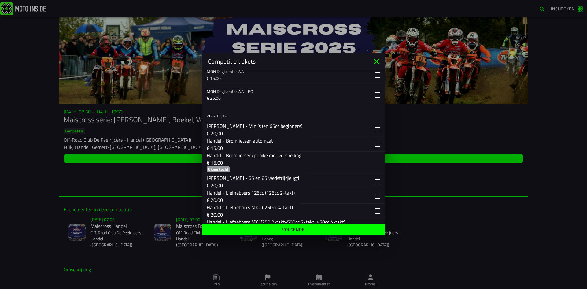
click at [264, 159] on p "€ 15,00" at bounding box center [254, 162] width 95 height 7
click at [377, 57] on icon at bounding box center [377, 62] width 10 height 10
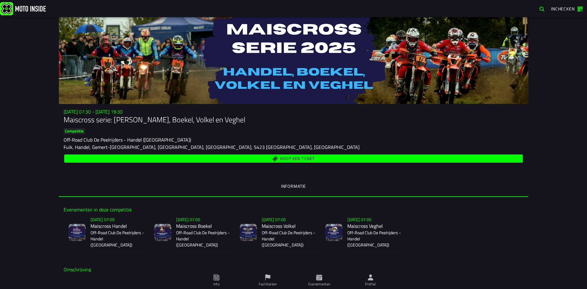
click at [323, 160] on span "Koop een ticket" at bounding box center [293, 159] width 451 height 6
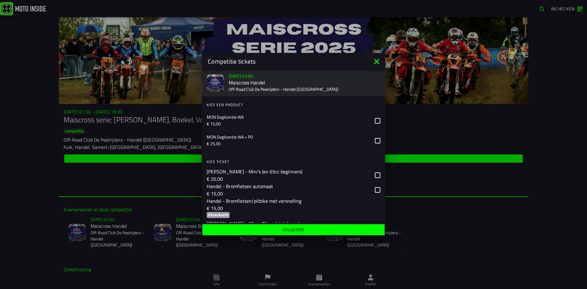
scroll to position [31, 0]
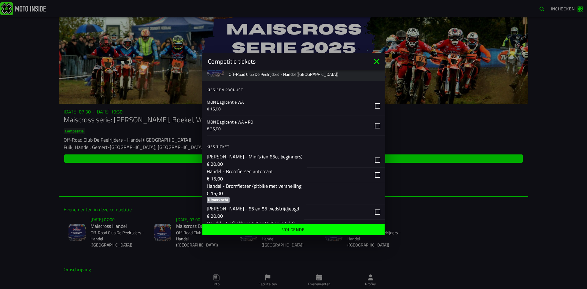
click at [372, 61] on icon at bounding box center [377, 62] width 10 height 10
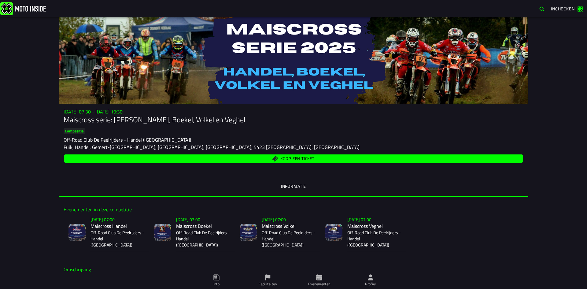
click at [281, 156] on span "Koop een ticket" at bounding box center [297, 158] width 34 height 4
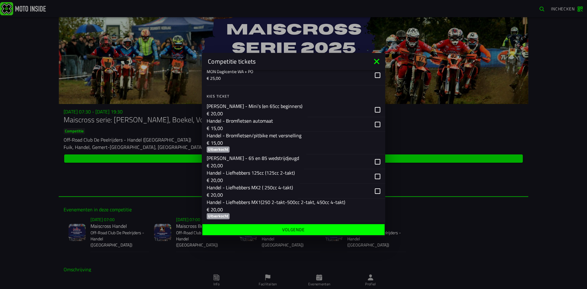
scroll to position [92, 0]
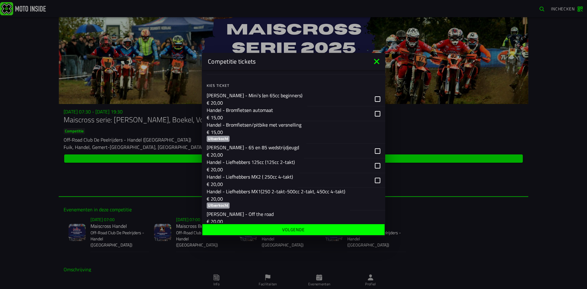
click at [378, 60] on icon at bounding box center [376, 61] width 5 height 5
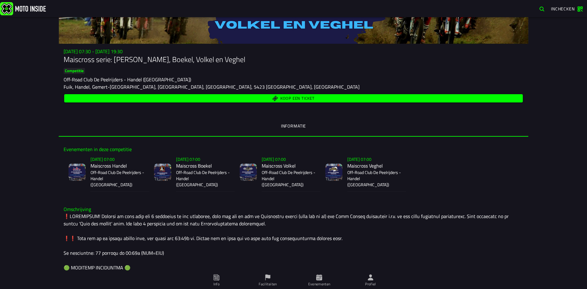
scroll to position [61, 0]
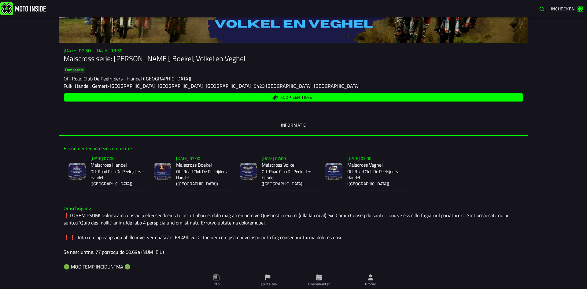
click at [295, 98] on span "Koop een ticket" at bounding box center [297, 97] width 34 height 4
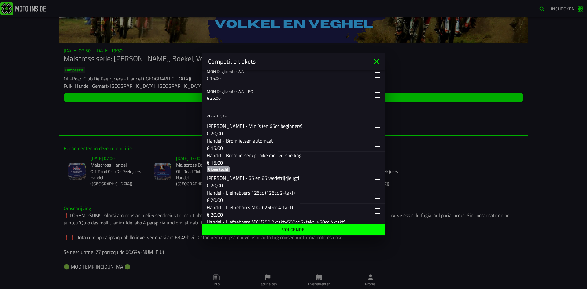
drag, startPoint x: 377, startPoint y: 63, endPoint x: 222, endPoint y: 47, distance: 156.0
click at [377, 63] on icon at bounding box center [376, 61] width 5 height 5
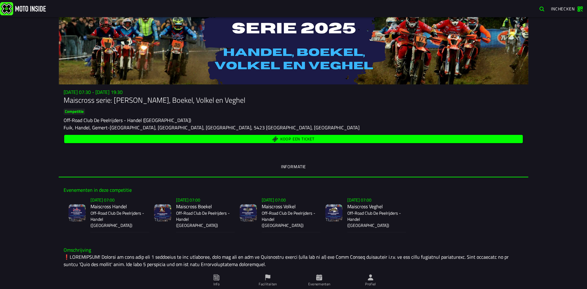
scroll to position [31, 0]
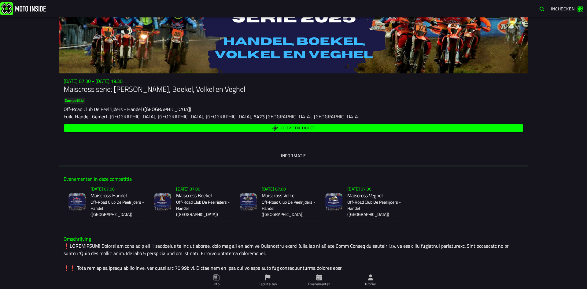
click at [292, 128] on span "Koop een ticket" at bounding box center [297, 128] width 34 height 4
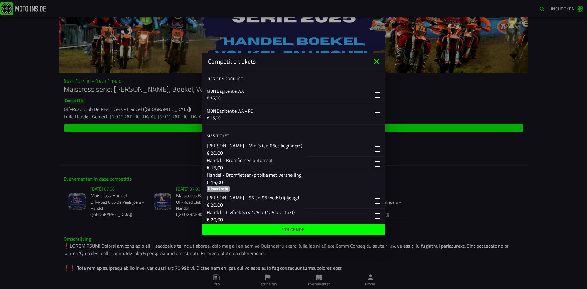
scroll to position [61, 0]
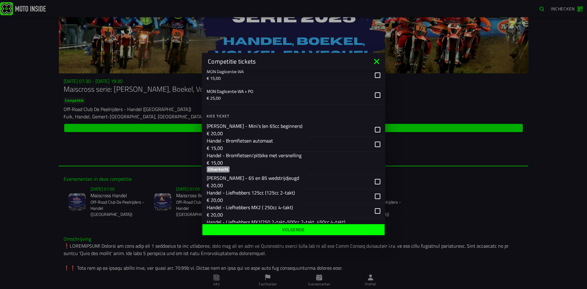
click at [375, 63] on icon at bounding box center [376, 61] width 5 height 5
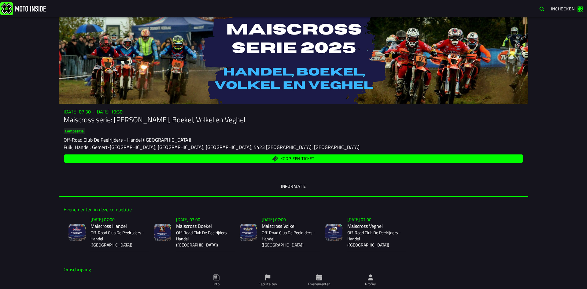
click at [210, 159] on span "Koop een ticket" at bounding box center [293, 159] width 451 height 6
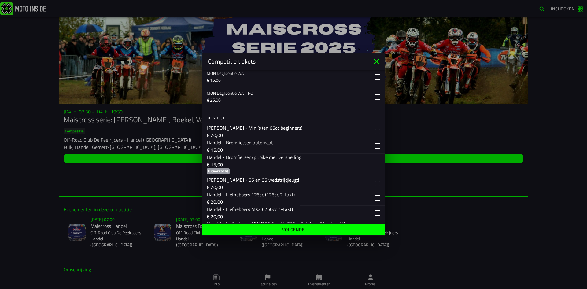
scroll to position [92, 0]
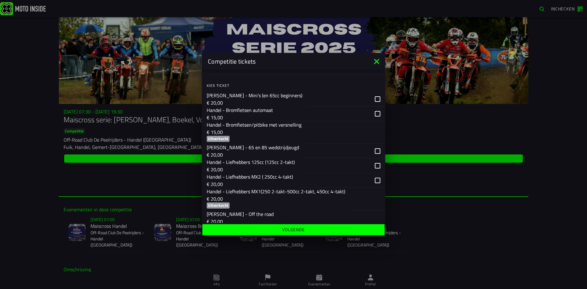
click at [251, 138] on div "Handel - Bromfietsen/pitbike met versnelling € 15,00 Uitverkocht" at bounding box center [254, 132] width 95 height 23
click at [377, 59] on icon at bounding box center [377, 62] width 10 height 10
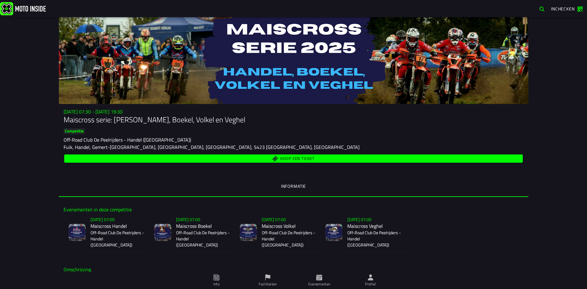
click at [210, 159] on span "Koop een ticket" at bounding box center [293, 159] width 451 height 6
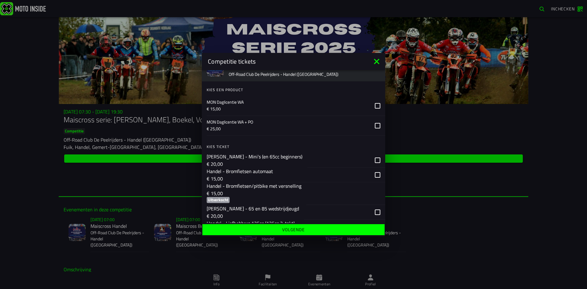
scroll to position [61, 0]
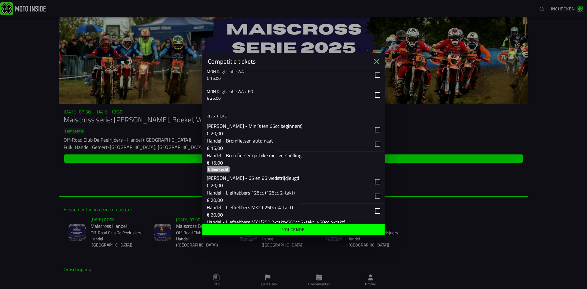
click at [380, 61] on icon at bounding box center [377, 62] width 10 height 10
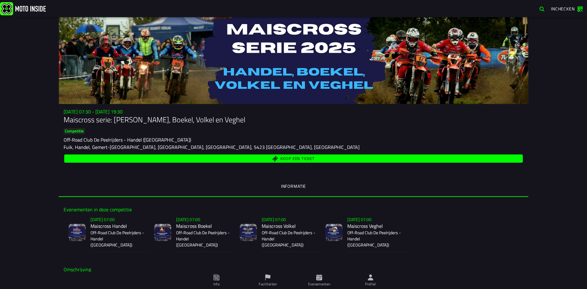
click at [352, 158] on span "Koop een ticket" at bounding box center [293, 159] width 451 height 6
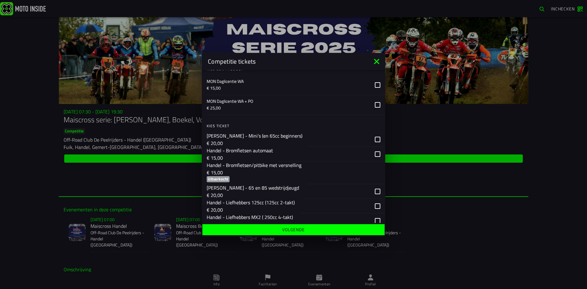
scroll to position [61, 0]
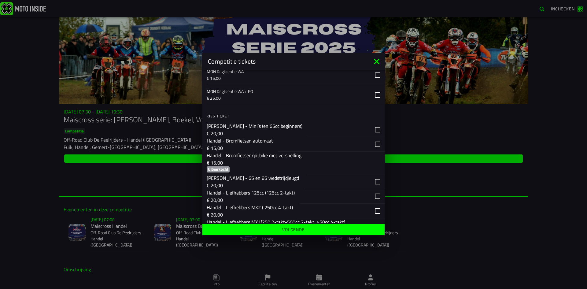
click at [380, 62] on icon at bounding box center [377, 62] width 10 height 10
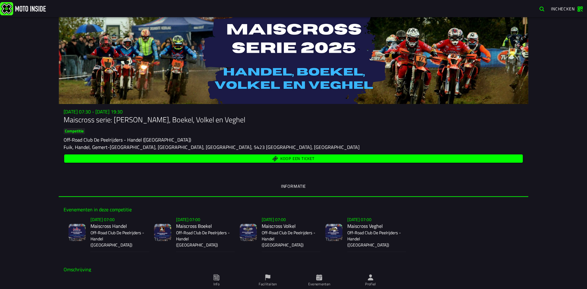
click at [294, 158] on span "Koop een ticket" at bounding box center [297, 158] width 34 height 4
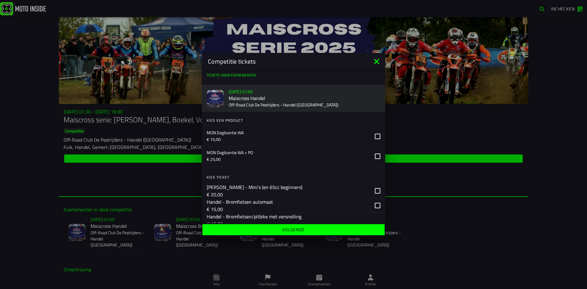
scroll to position [31, 0]
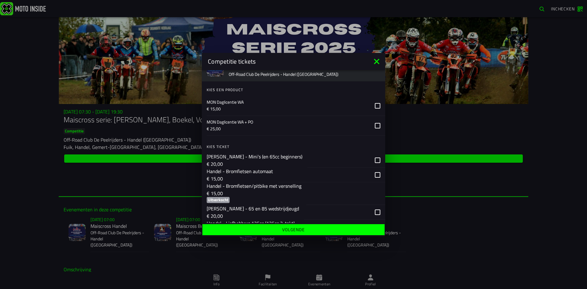
click at [376, 60] on icon at bounding box center [377, 62] width 10 height 10
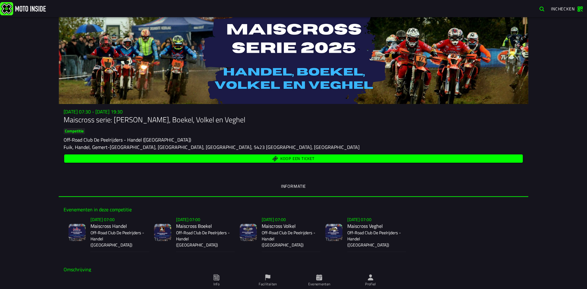
click at [271, 153] on div "Koop een ticket" at bounding box center [294, 158] width 460 height 11
click at [271, 155] on button "Koop een ticket" at bounding box center [293, 158] width 458 height 8
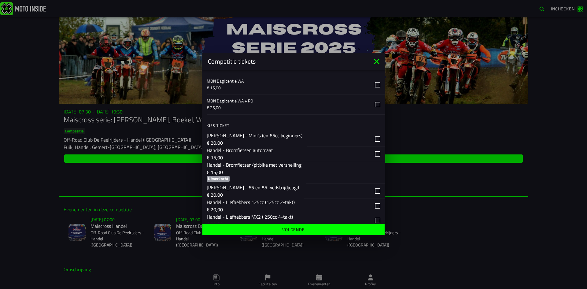
scroll to position [61, 0]
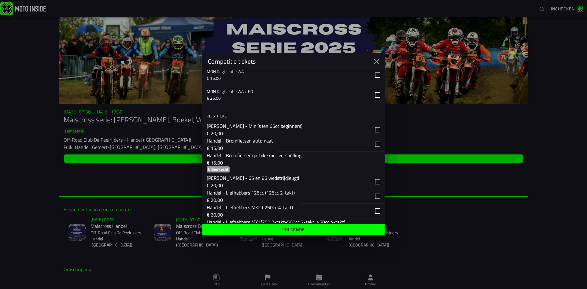
click at [375, 63] on icon at bounding box center [376, 61] width 5 height 5
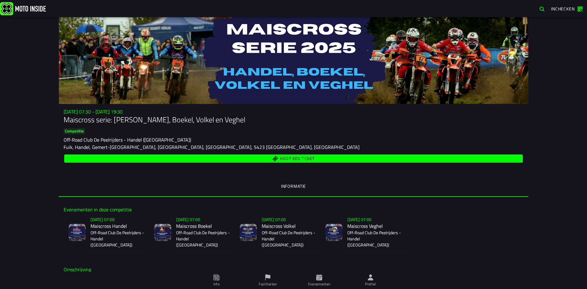
click at [264, 156] on span "Koop een ticket" at bounding box center [293, 159] width 451 height 6
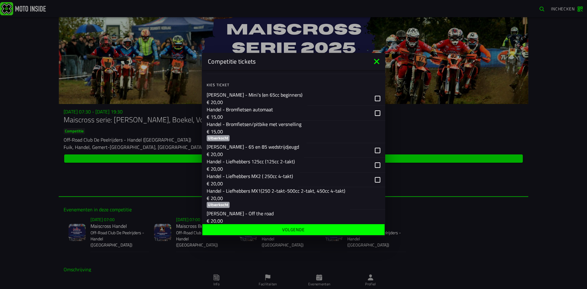
scroll to position [92, 0]
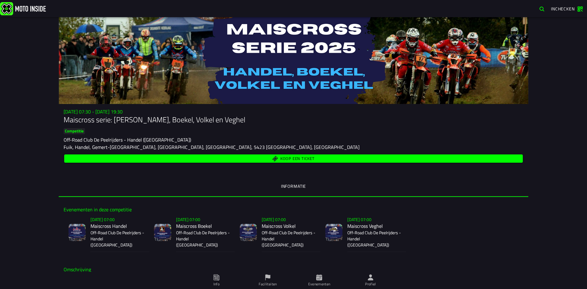
click at [301, 160] on span "Koop een ticket" at bounding box center [297, 158] width 34 height 4
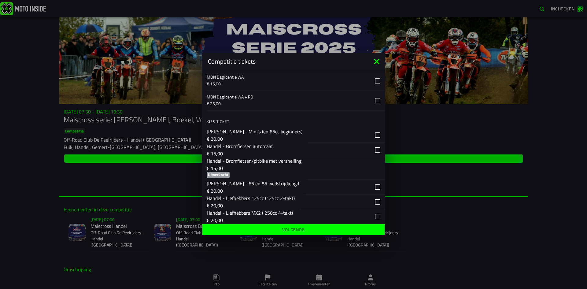
scroll to position [61, 0]
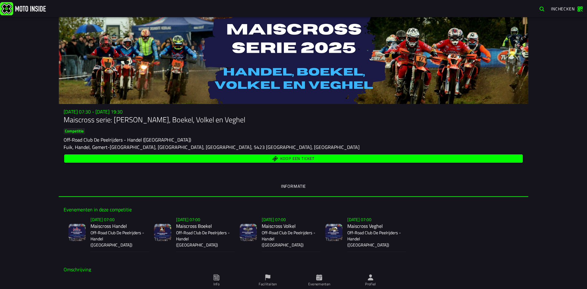
click at [270, 159] on span "Koop een ticket" at bounding box center [293, 159] width 451 height 6
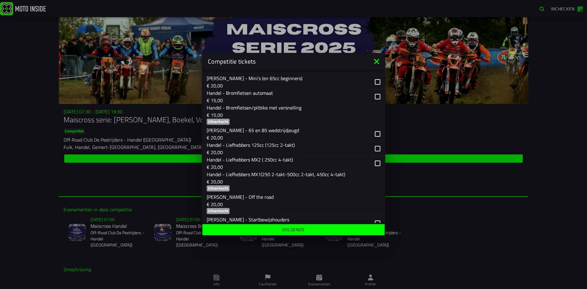
scroll to position [92, 0]
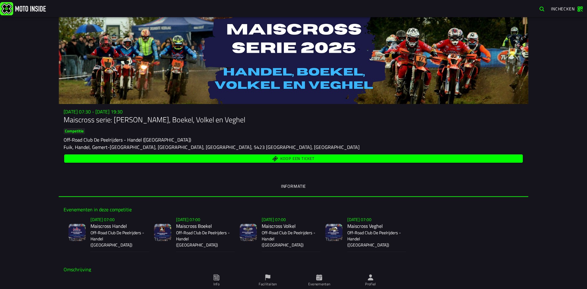
click at [274, 158] on span "Koop een ticket" at bounding box center [293, 159] width 451 height 6
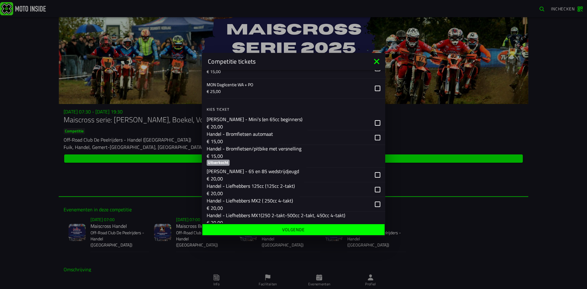
scroll to position [92, 0]
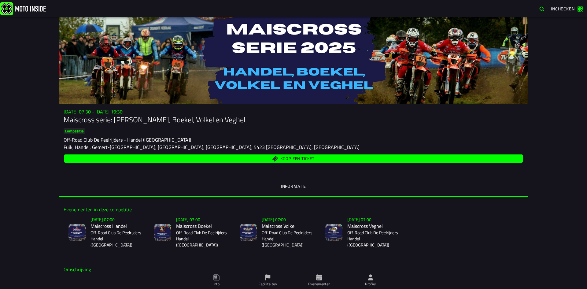
click at [296, 157] on span "Koop een ticket" at bounding box center [297, 158] width 34 height 4
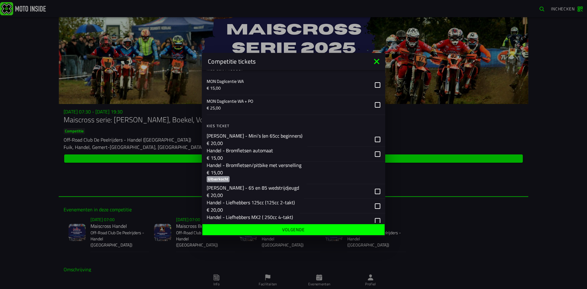
scroll to position [61, 0]
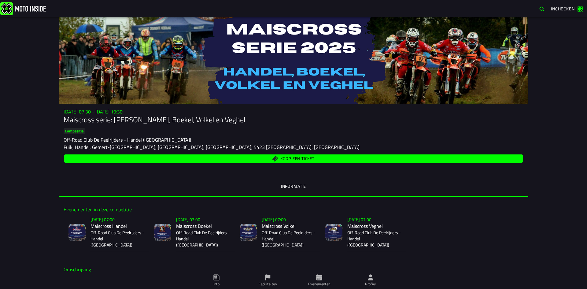
click at [288, 158] on span "Koop een ticket" at bounding box center [297, 158] width 34 height 4
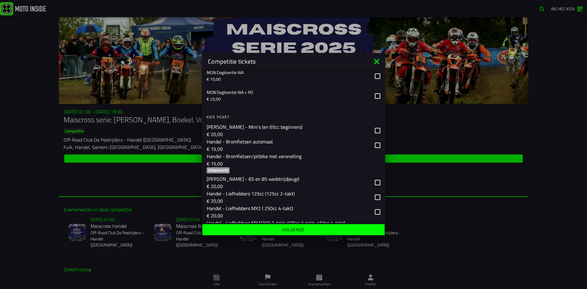
scroll to position [61, 0]
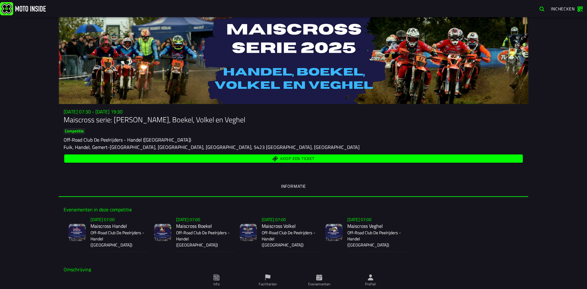
click at [299, 157] on span "Koop een ticket" at bounding box center [297, 158] width 34 height 4
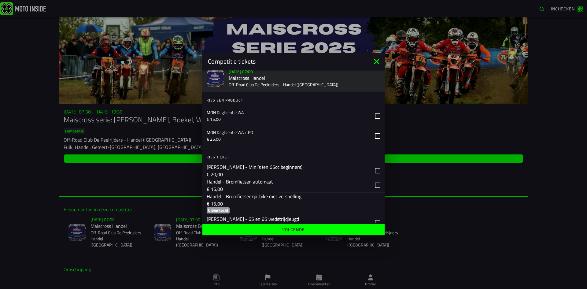
scroll to position [31, 0]
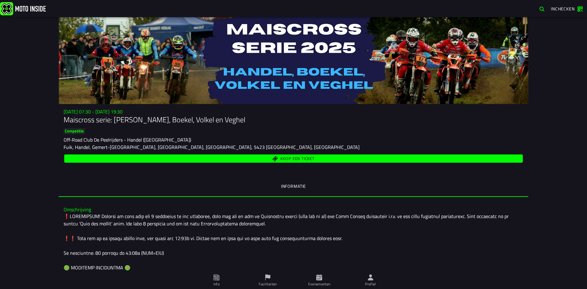
click at [249, 156] on span "Koop een ticket" at bounding box center [293, 159] width 451 height 6
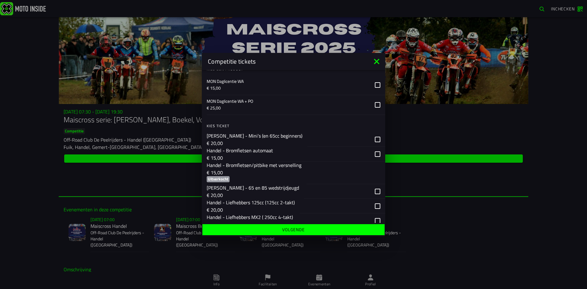
scroll to position [61, 0]
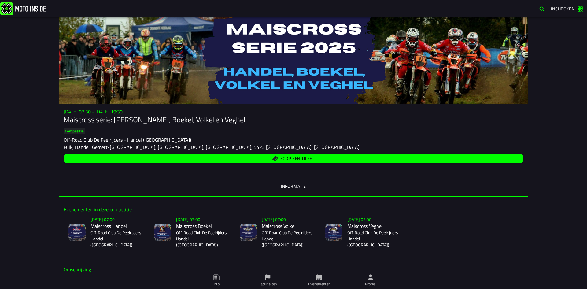
click at [274, 160] on span "Koop een ticket" at bounding box center [293, 159] width 451 height 6
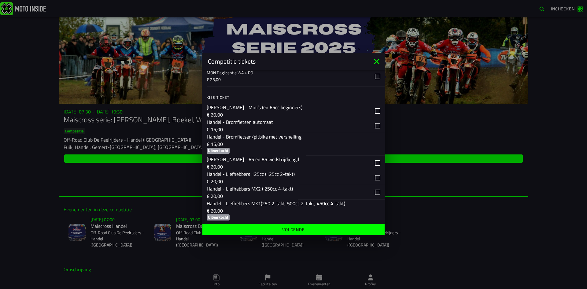
scroll to position [92, 0]
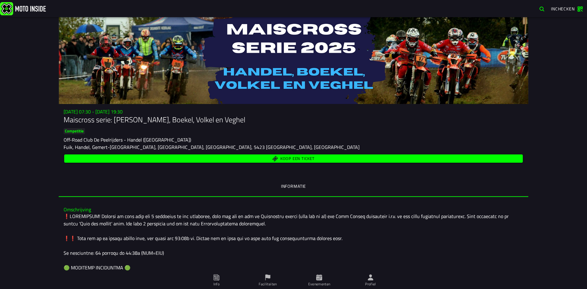
click at [247, 156] on span "Koop een ticket" at bounding box center [293, 159] width 451 height 6
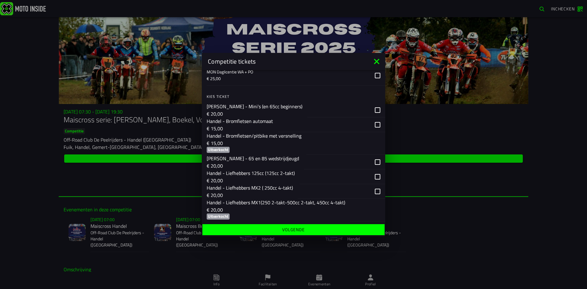
scroll to position [92, 0]
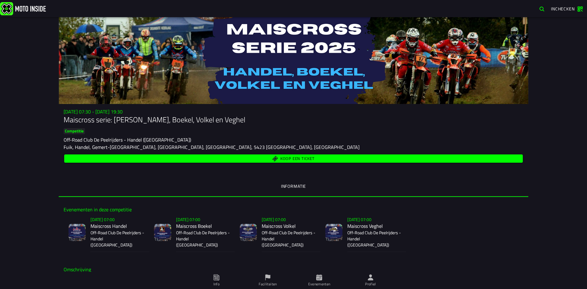
click at [311, 163] on div "Koop een ticket" at bounding box center [294, 158] width 460 height 11
click at [311, 156] on span "Koop een ticket" at bounding box center [297, 158] width 34 height 4
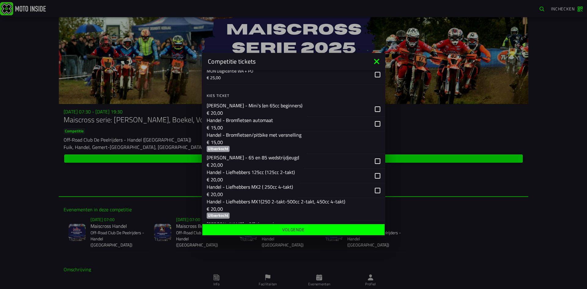
scroll to position [92, 0]
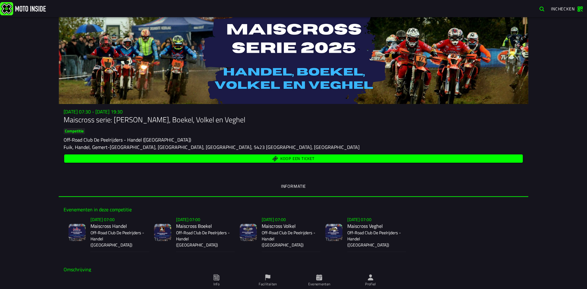
click at [302, 160] on span "Koop een ticket" at bounding box center [297, 158] width 34 height 4
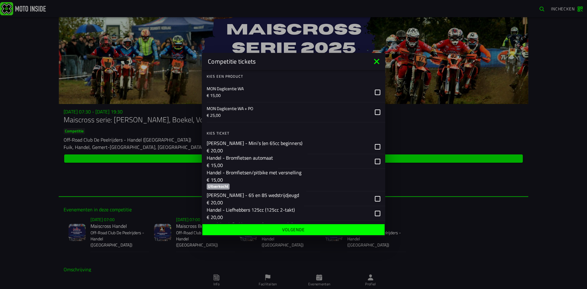
scroll to position [92, 0]
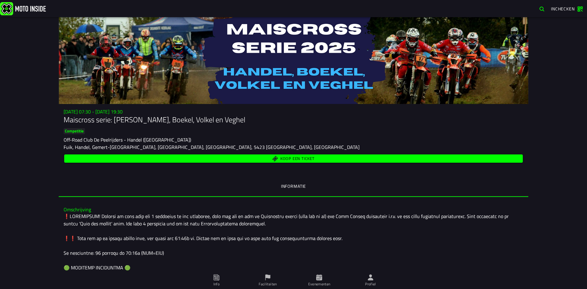
click at [315, 152] on div "Su 2 Nov - 07:30 - Su 23 Nov - 19:30 Maiscross serie: Handel, Boekel, Volkel en…" at bounding box center [293, 136] width 469 height 55
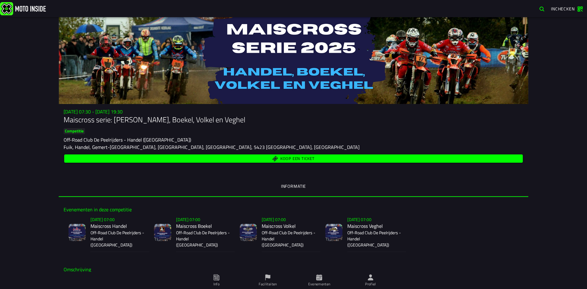
click at [315, 158] on span "Koop een ticket" at bounding box center [293, 159] width 451 height 6
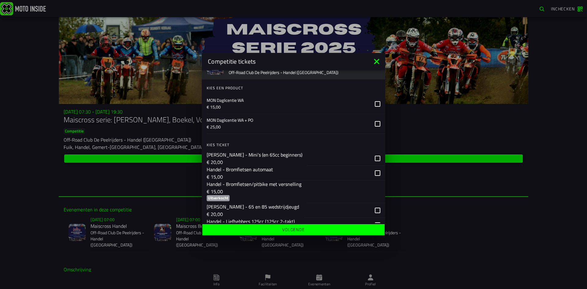
scroll to position [61, 0]
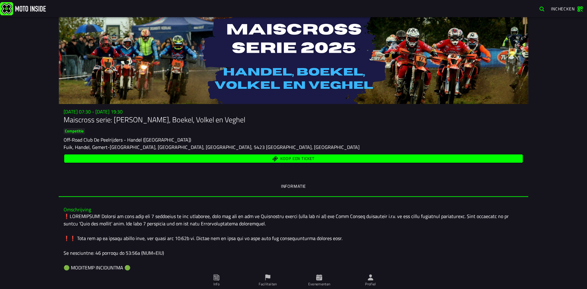
click at [278, 153] on div "Koop een ticket" at bounding box center [294, 158] width 460 height 11
click at [280, 160] on span "Koop een ticket" at bounding box center [297, 158] width 34 height 4
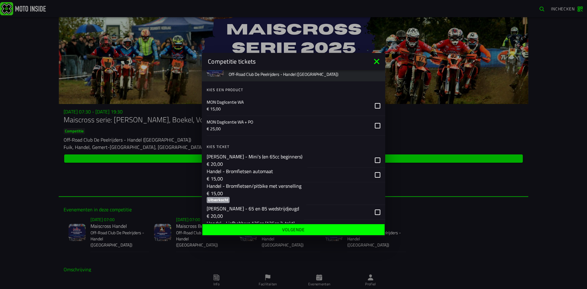
scroll to position [61, 0]
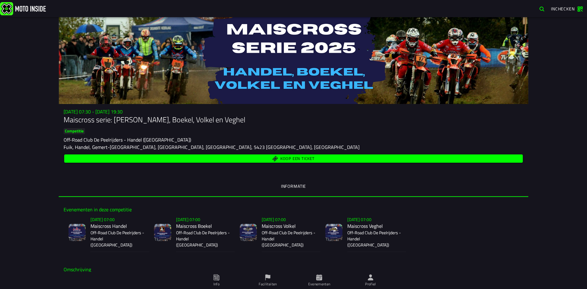
click at [260, 158] on span "Koop een ticket" at bounding box center [293, 159] width 451 height 6
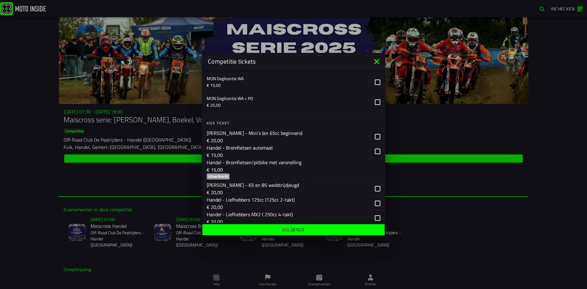
scroll to position [61, 0]
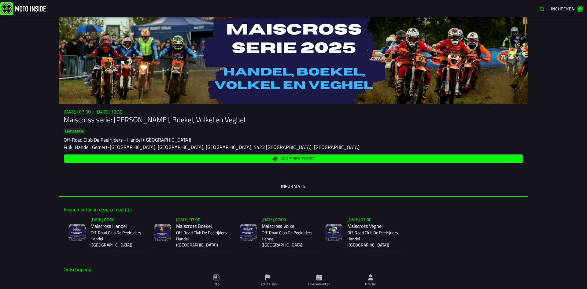
click at [298, 156] on span "Koop een ticket" at bounding box center [297, 158] width 34 height 4
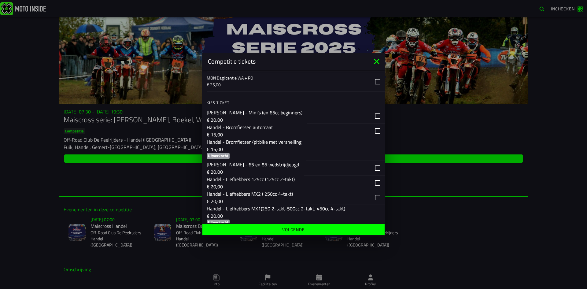
scroll to position [92, 0]
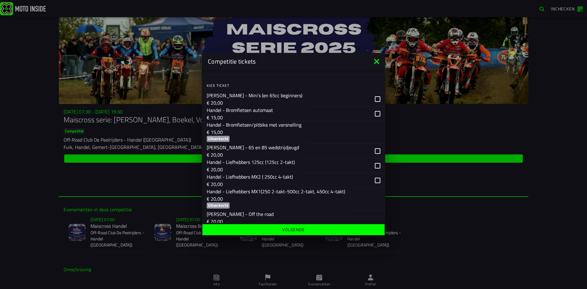
click at [240, 129] on p "€ 15,00" at bounding box center [254, 131] width 95 height 7
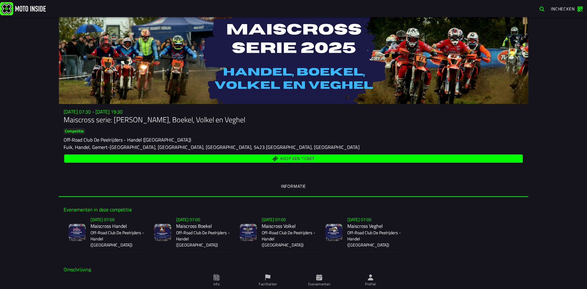
click at [341, 162] on button "Koop een ticket" at bounding box center [293, 158] width 458 height 8
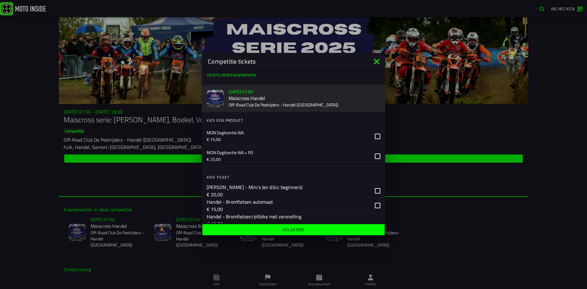
scroll to position [31, 0]
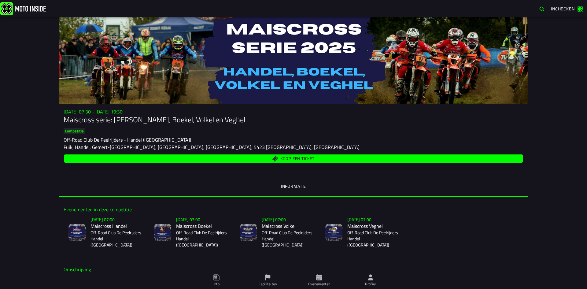
click at [263, 157] on span "Koop een ticket" at bounding box center [293, 159] width 451 height 6
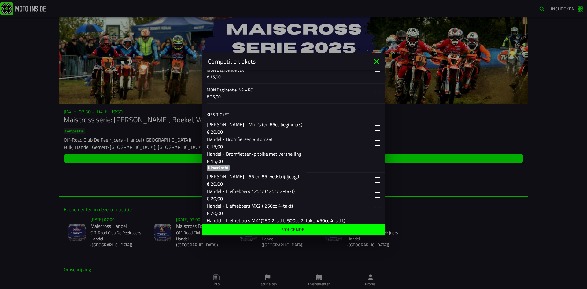
scroll to position [92, 0]
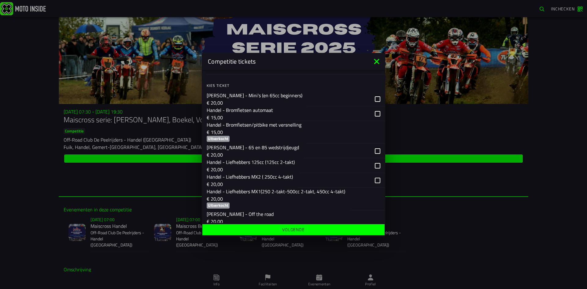
click at [276, 233] on button "Volgende" at bounding box center [293, 229] width 182 height 11
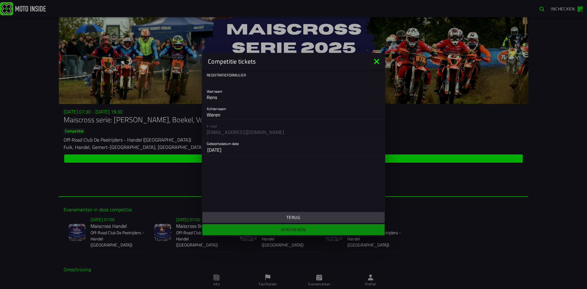
click at [371, 65] on ion-title "Competitie tickets" at bounding box center [287, 61] width 170 height 9
click at [373, 66] on div "Competitie tickets" at bounding box center [293, 61] width 183 height 17
drag, startPoint x: 376, startPoint y: 61, endPoint x: 304, endPoint y: 58, distance: 72.8
click at [376, 61] on icon at bounding box center [377, 62] width 10 height 10
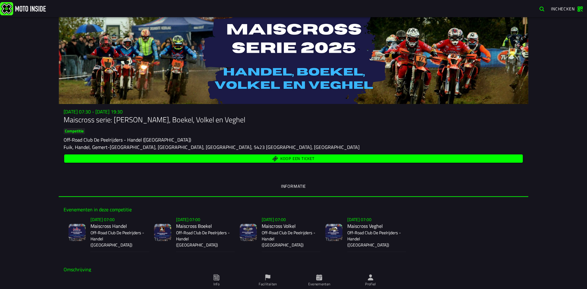
click at [319, 153] on div "Koop een ticket" at bounding box center [294, 158] width 460 height 11
click at [319, 156] on span "Koop een ticket" at bounding box center [293, 159] width 451 height 6
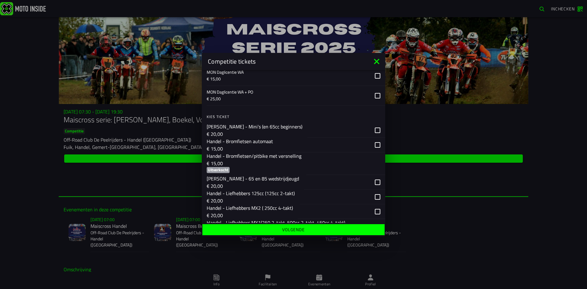
scroll to position [61, 0]
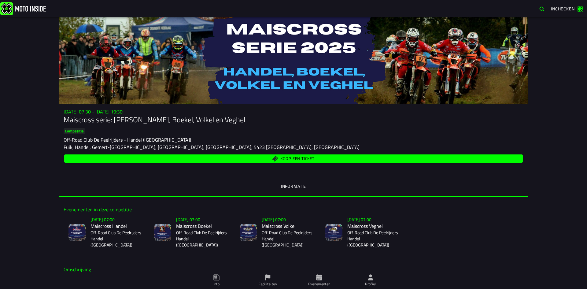
click at [308, 158] on span "Koop een ticket" at bounding box center [297, 158] width 34 height 4
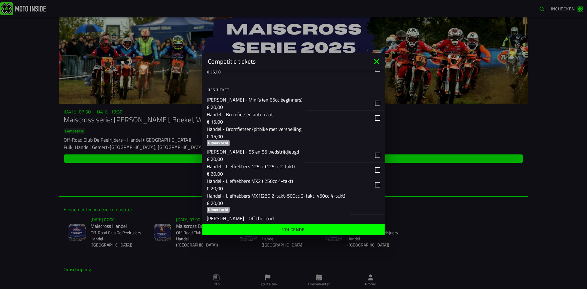
scroll to position [122, 0]
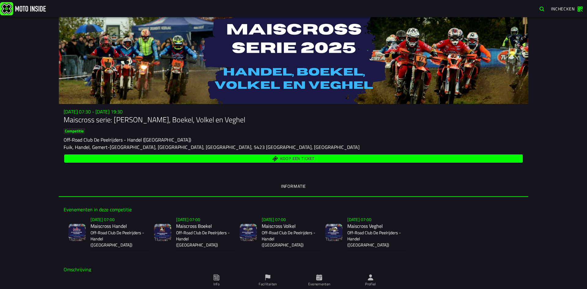
click at [271, 159] on span "Koop een ticket" at bounding box center [293, 159] width 451 height 6
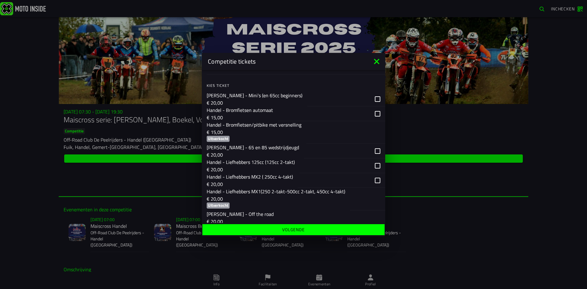
scroll to position [122, 0]
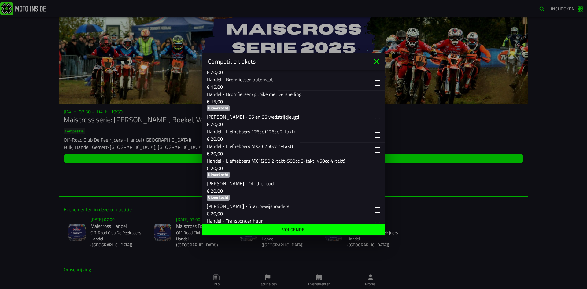
click at [379, 62] on icon at bounding box center [377, 62] width 10 height 10
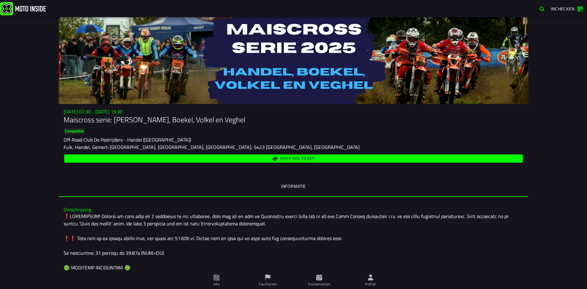
drag, startPoint x: 281, startPoint y: 153, endPoint x: 279, endPoint y: 157, distance: 4.7
click at [280, 157] on span "Koop een ticket" at bounding box center [297, 158] width 34 height 4
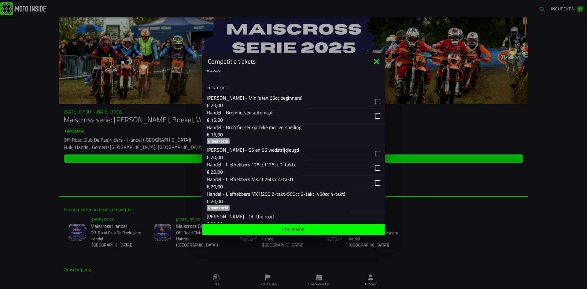
scroll to position [92, 0]
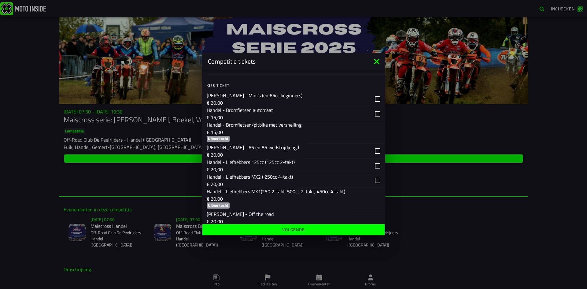
click at [379, 61] on icon at bounding box center [377, 62] width 10 height 10
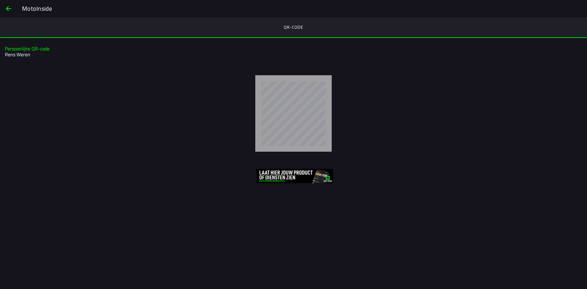
click at [11, 8] on span "back" at bounding box center [8, 8] width 7 height 15
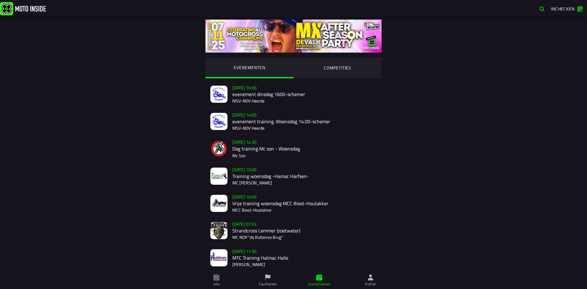
click at [321, 72] on ion-segment-button "COMPETITIES" at bounding box center [337, 67] width 88 height 21
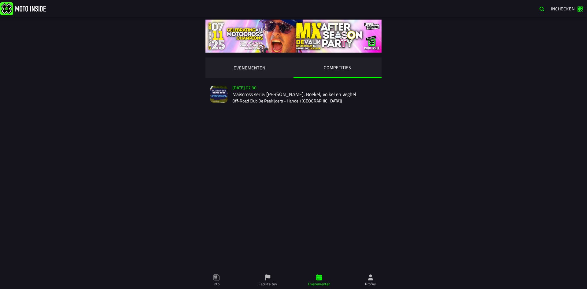
click at [290, 90] on div "[DATE] 07:30 Maiscross serie: Handel, Boekel, Volkel en Veghel Off-Road Club De…" at bounding box center [304, 94] width 144 height 27
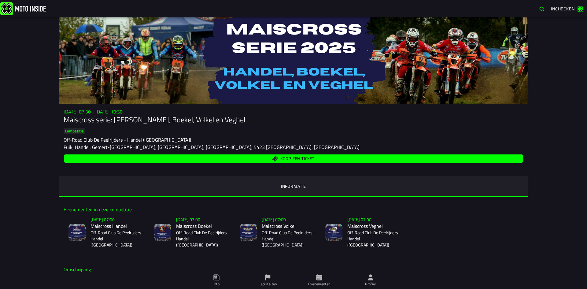
click at [285, 168] on div "Su 2 Nov - 07:30 - Su 23 Nov - 19:30 Maiscross serie: Handel, Boekel, Volkel en…" at bounding box center [293, 153] width 469 height 88
click at [288, 157] on span "Koop een ticket" at bounding box center [297, 158] width 34 height 4
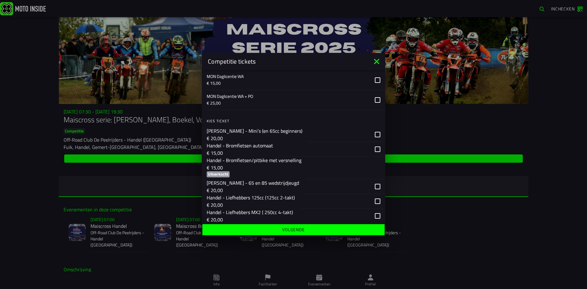
scroll to position [61, 0]
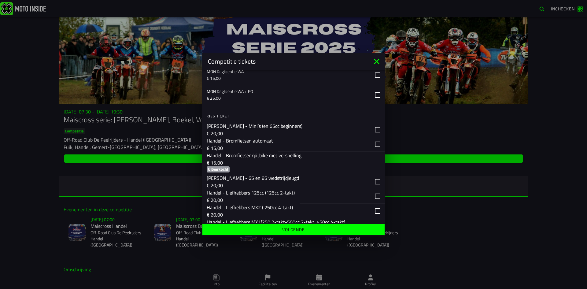
click at [250, 160] on p "€ 15,00" at bounding box center [254, 162] width 95 height 7
click at [285, 159] on p "Handel - Bromfietsen/pitbike met versnelling" at bounding box center [254, 155] width 95 height 7
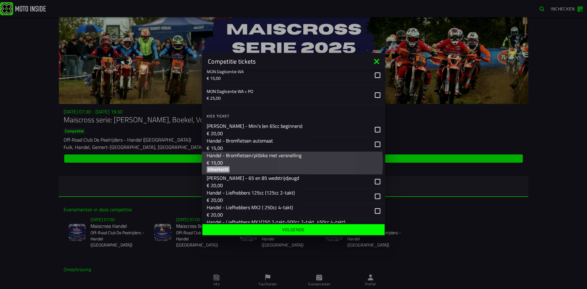
click at [285, 159] on p "Handel - Bromfietsen/pitbike met versnelling" at bounding box center [254, 155] width 95 height 7
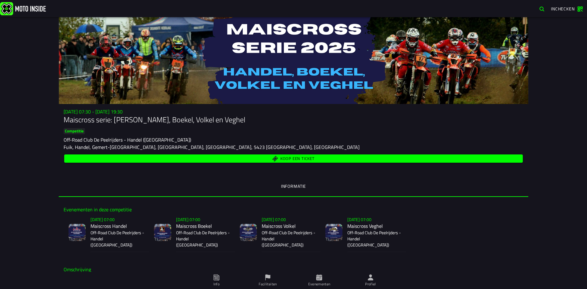
click at [233, 160] on span "Koop een ticket" at bounding box center [293, 159] width 451 height 6
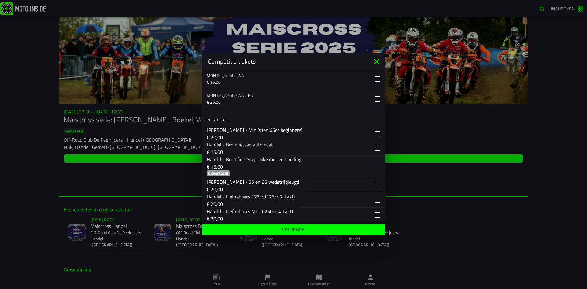
scroll to position [61, 0]
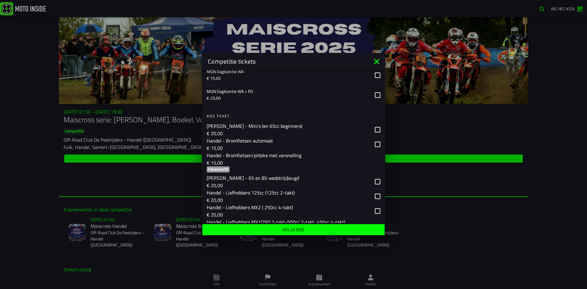
click at [249, 161] on p "€ 15,00" at bounding box center [254, 162] width 95 height 7
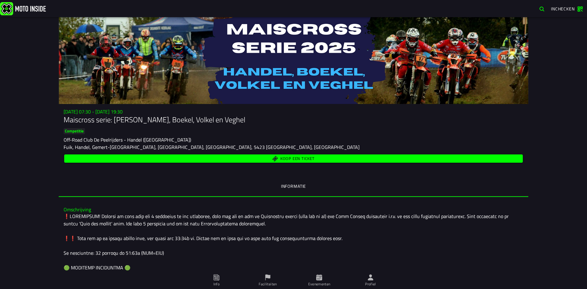
click at [281, 160] on span "Koop een ticket" at bounding box center [297, 158] width 34 height 4
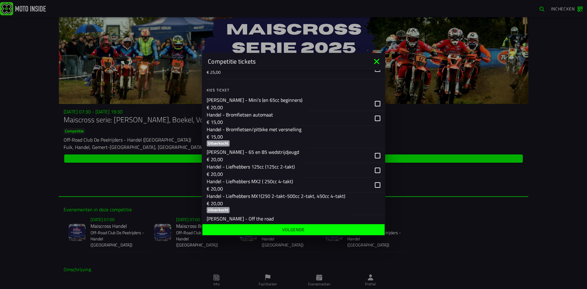
scroll to position [92, 0]
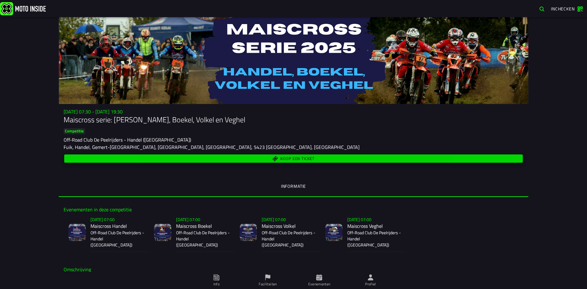
click at [293, 159] on span "Koop een ticket" at bounding box center [297, 158] width 34 height 4
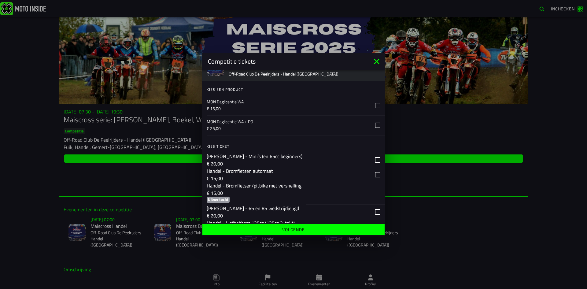
scroll to position [61, 0]
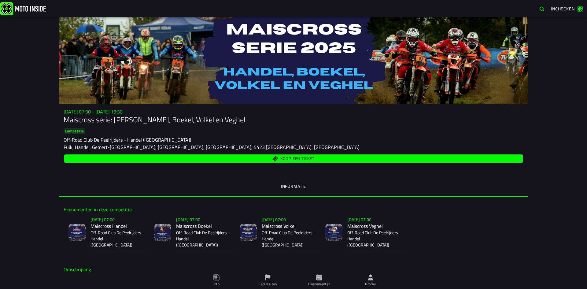
click at [304, 160] on span "Koop een ticket" at bounding box center [297, 158] width 34 height 4
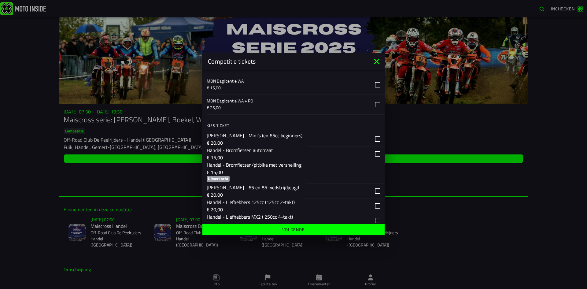
scroll to position [61, 0]
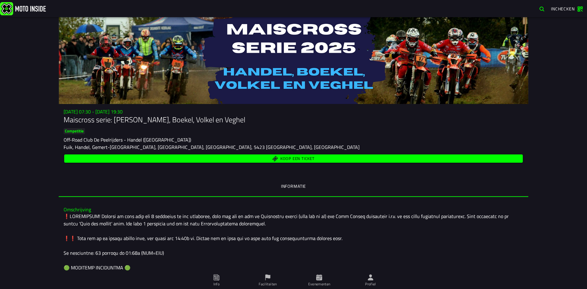
click at [264, 161] on span "Koop een ticket" at bounding box center [293, 159] width 451 height 6
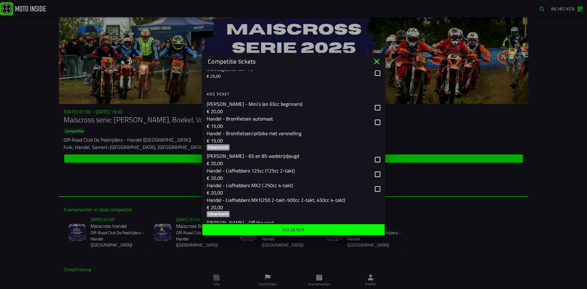
scroll to position [92, 0]
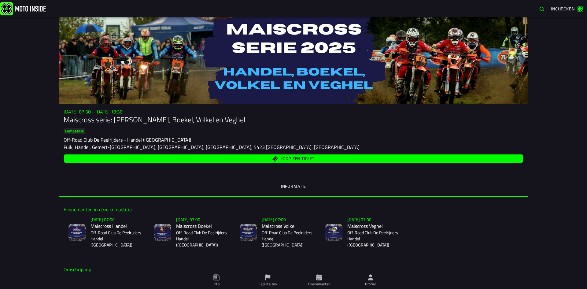
click at [288, 153] on div "Koop een ticket" at bounding box center [294, 158] width 460 height 11
click at [289, 157] on span "Koop een ticket" at bounding box center [297, 158] width 34 height 4
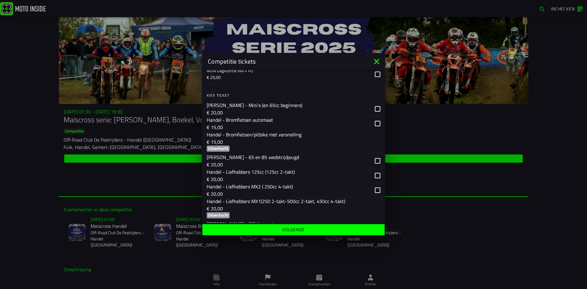
scroll to position [92, 0]
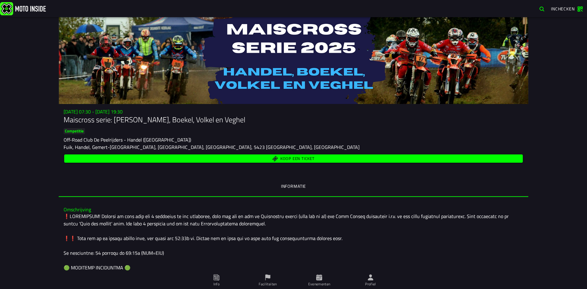
click at [266, 154] on ion-button "Koop een ticket" at bounding box center [293, 158] width 458 height 8
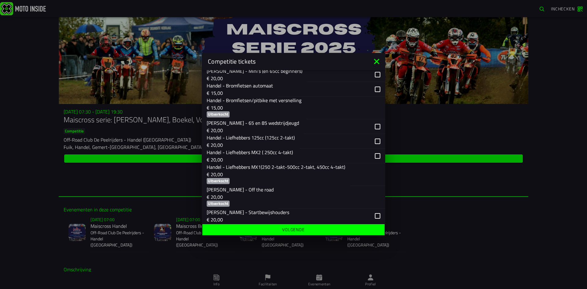
scroll to position [122, 0]
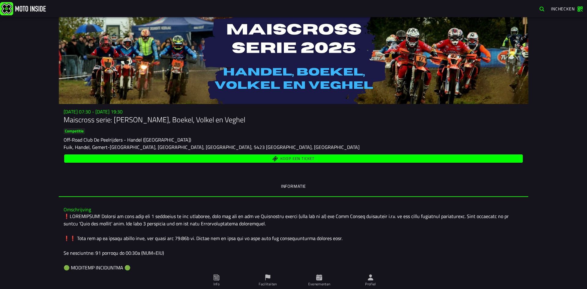
click at [284, 158] on span "Koop een ticket" at bounding box center [297, 158] width 34 height 4
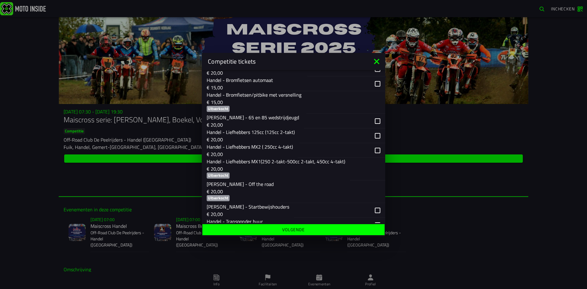
scroll to position [122, 0]
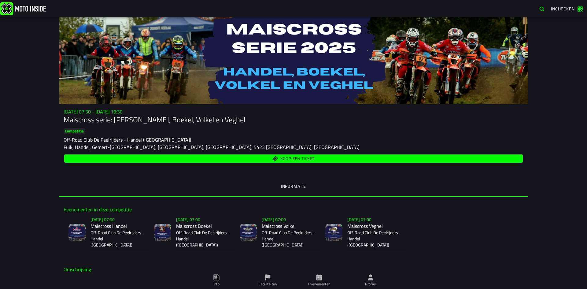
click at [230, 157] on span "Koop een ticket" at bounding box center [293, 159] width 451 height 6
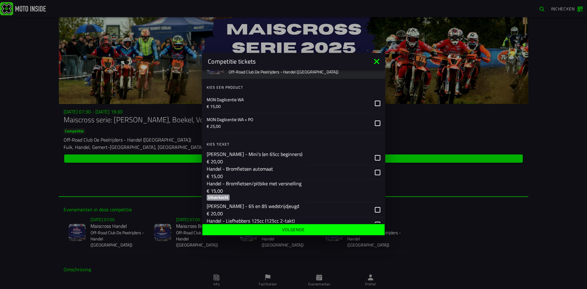
scroll to position [61, 0]
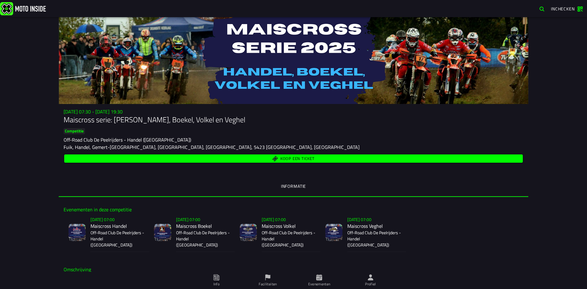
click at [308, 160] on span "Koop een ticket" at bounding box center [297, 158] width 34 height 4
